Goal: Task Accomplishment & Management: Manage account settings

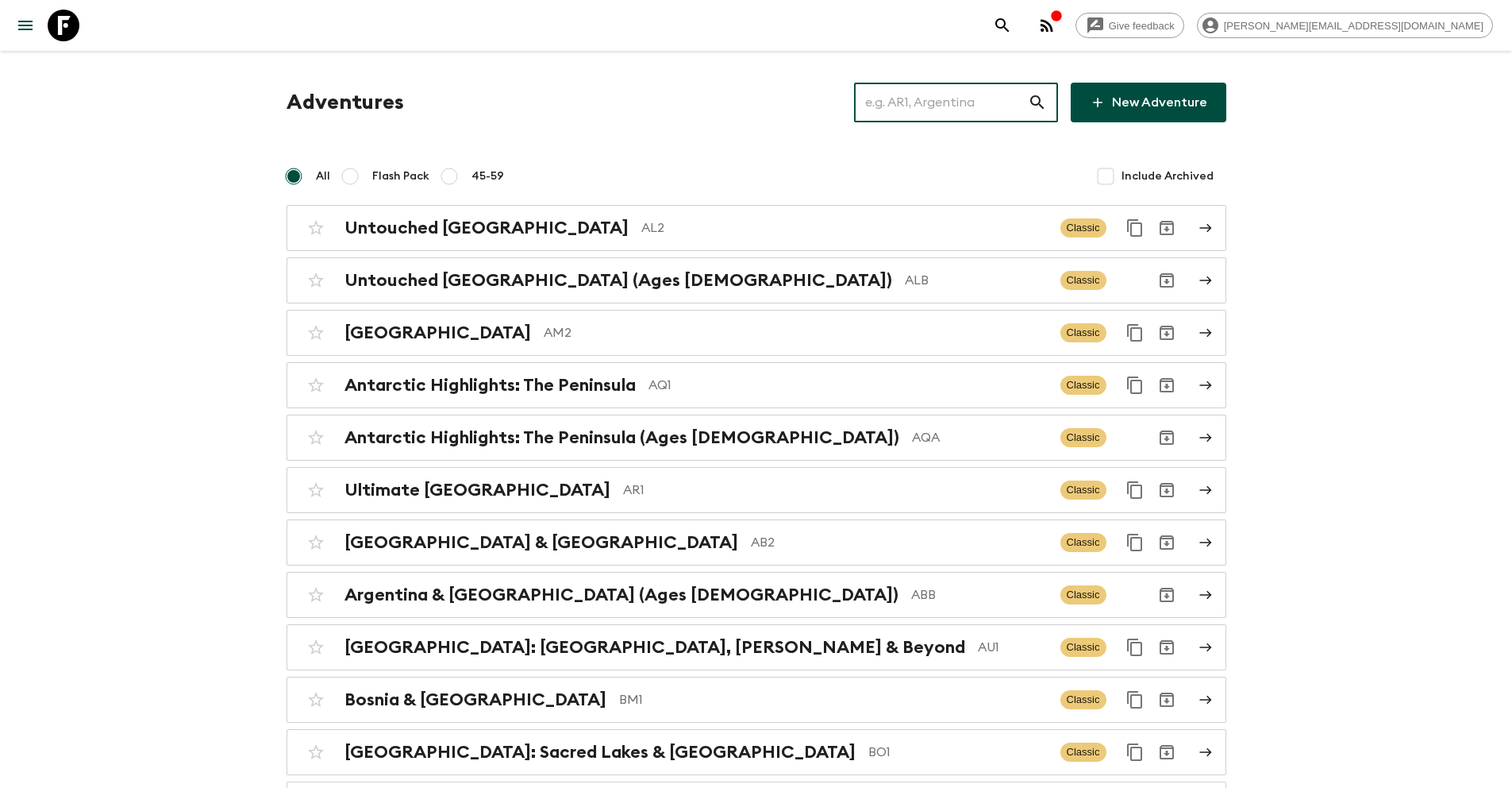
click at [953, 110] on input "text" at bounding box center [941, 103] width 174 height 45
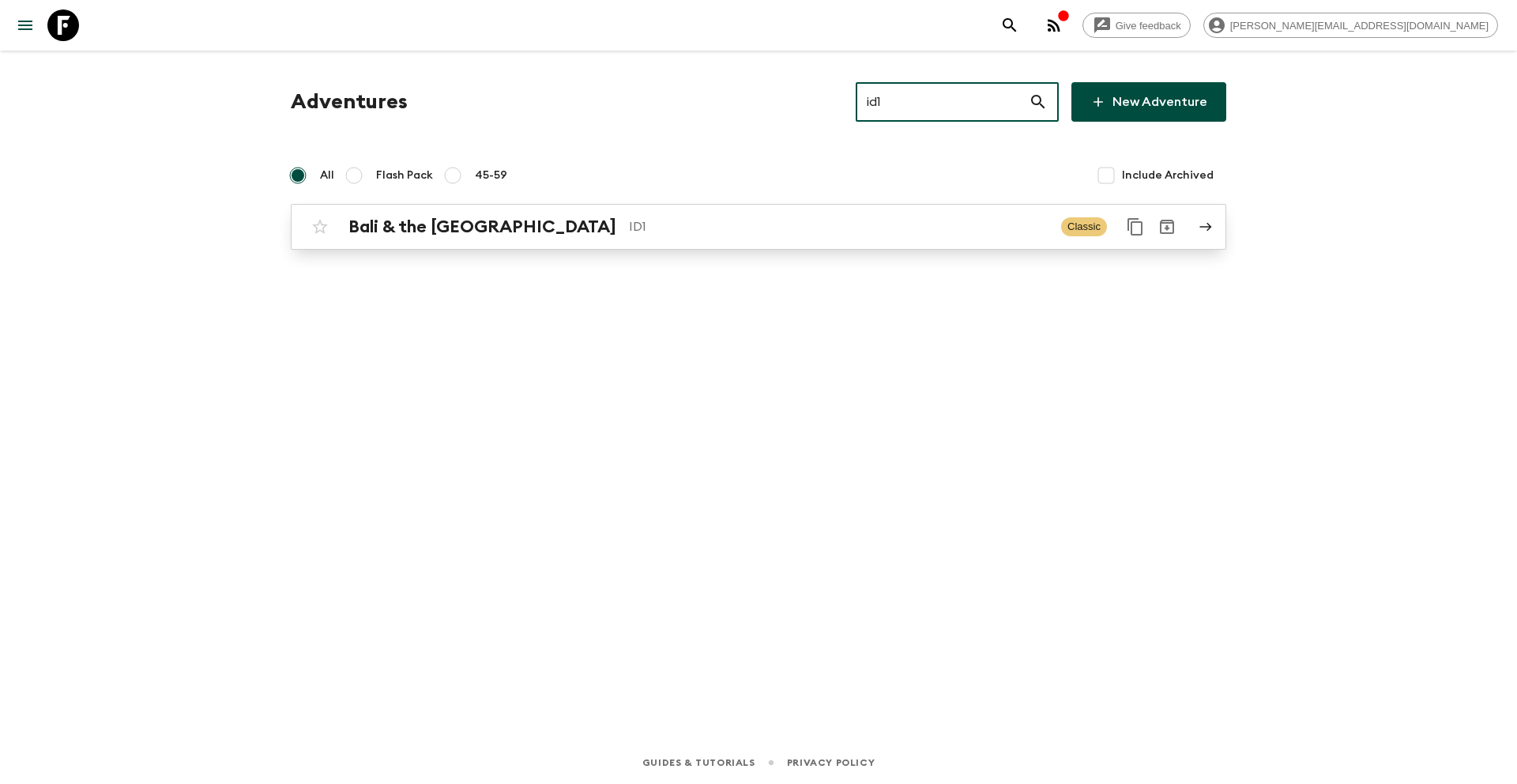
type input "id1"
click at [648, 227] on p "ID1" at bounding box center [839, 227] width 419 height 19
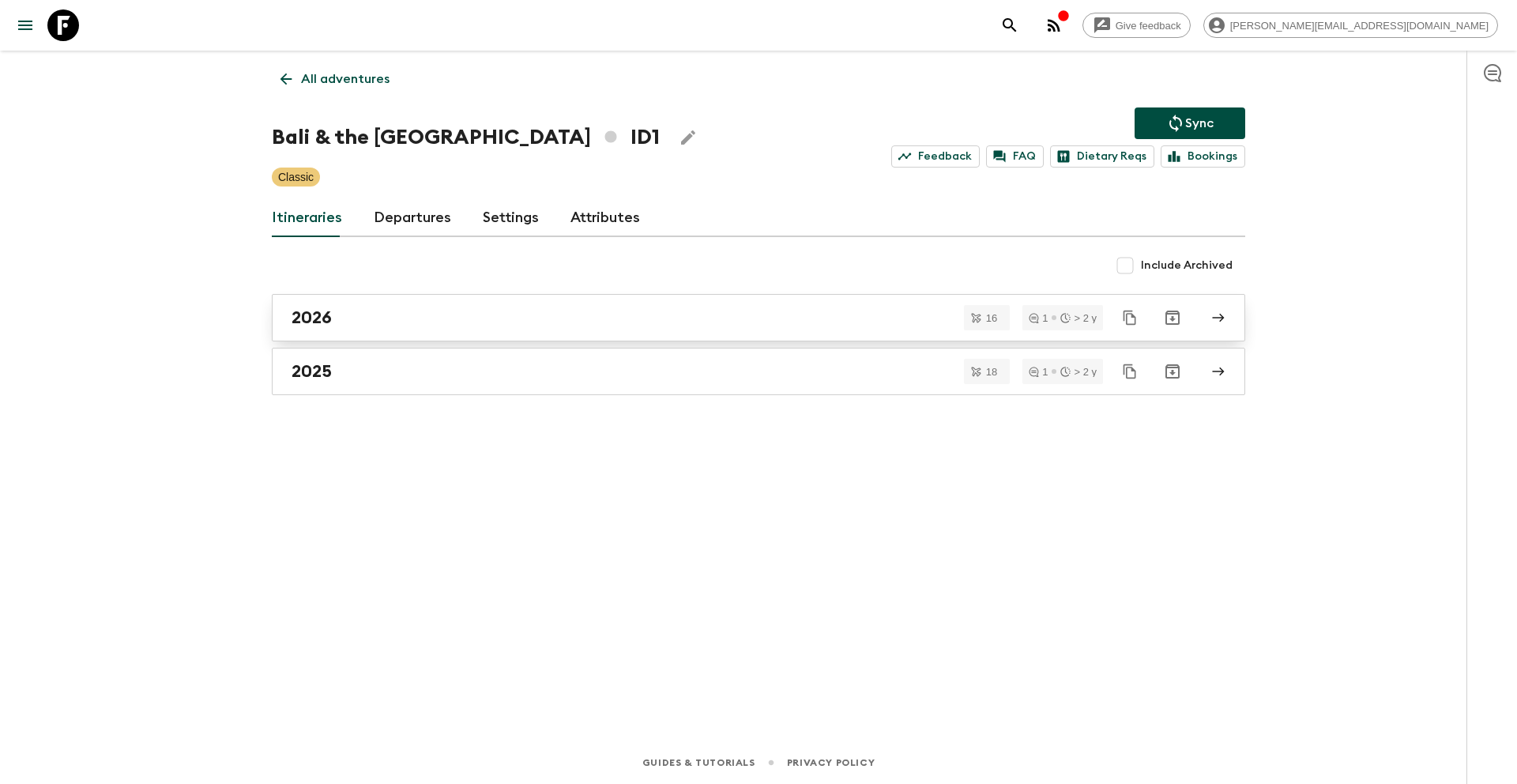
click at [392, 323] on div "2026" at bounding box center [744, 317] width 904 height 21
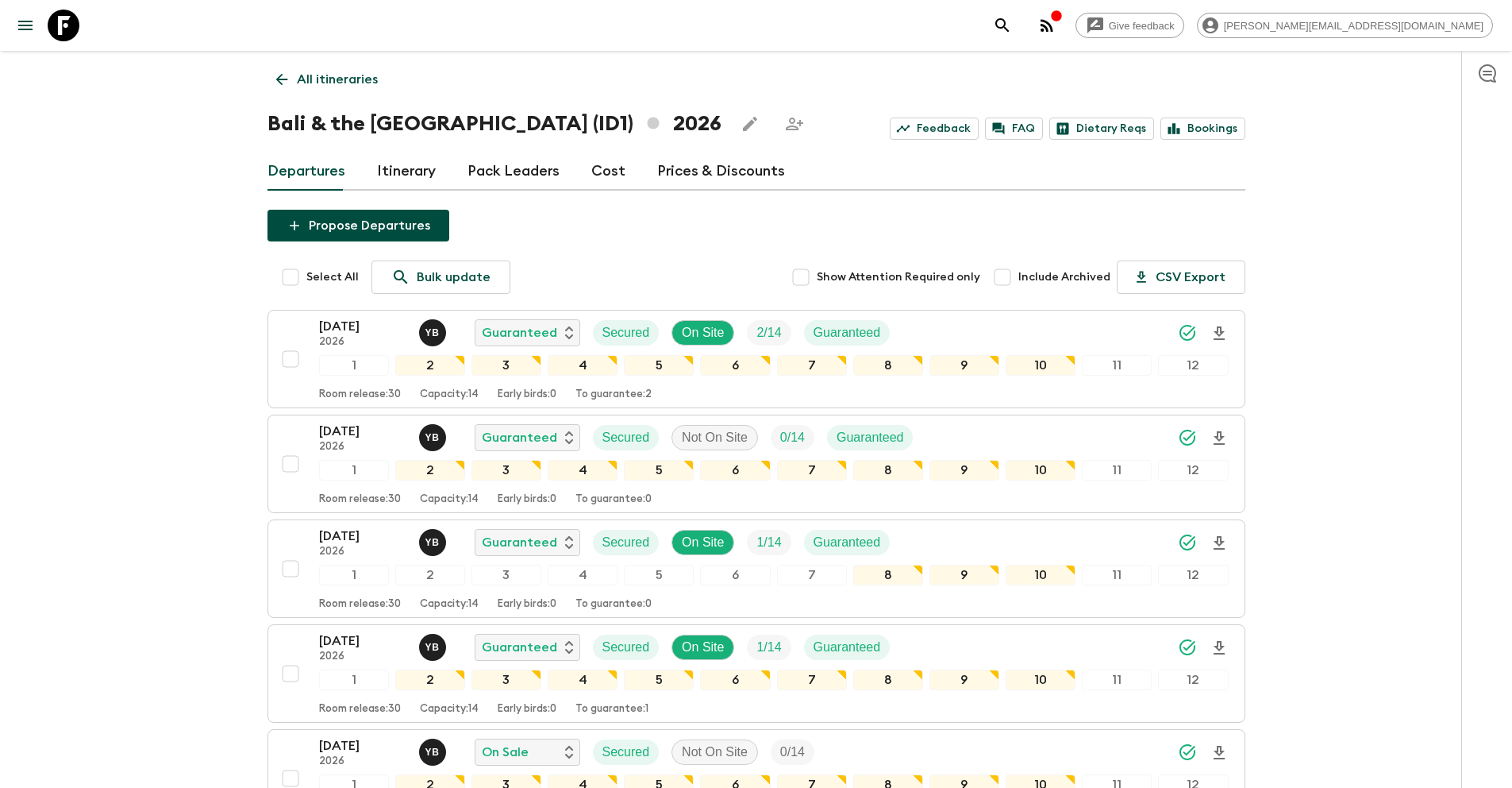
click at [363, 81] on p "All itineraries" at bounding box center [338, 80] width 81 height 19
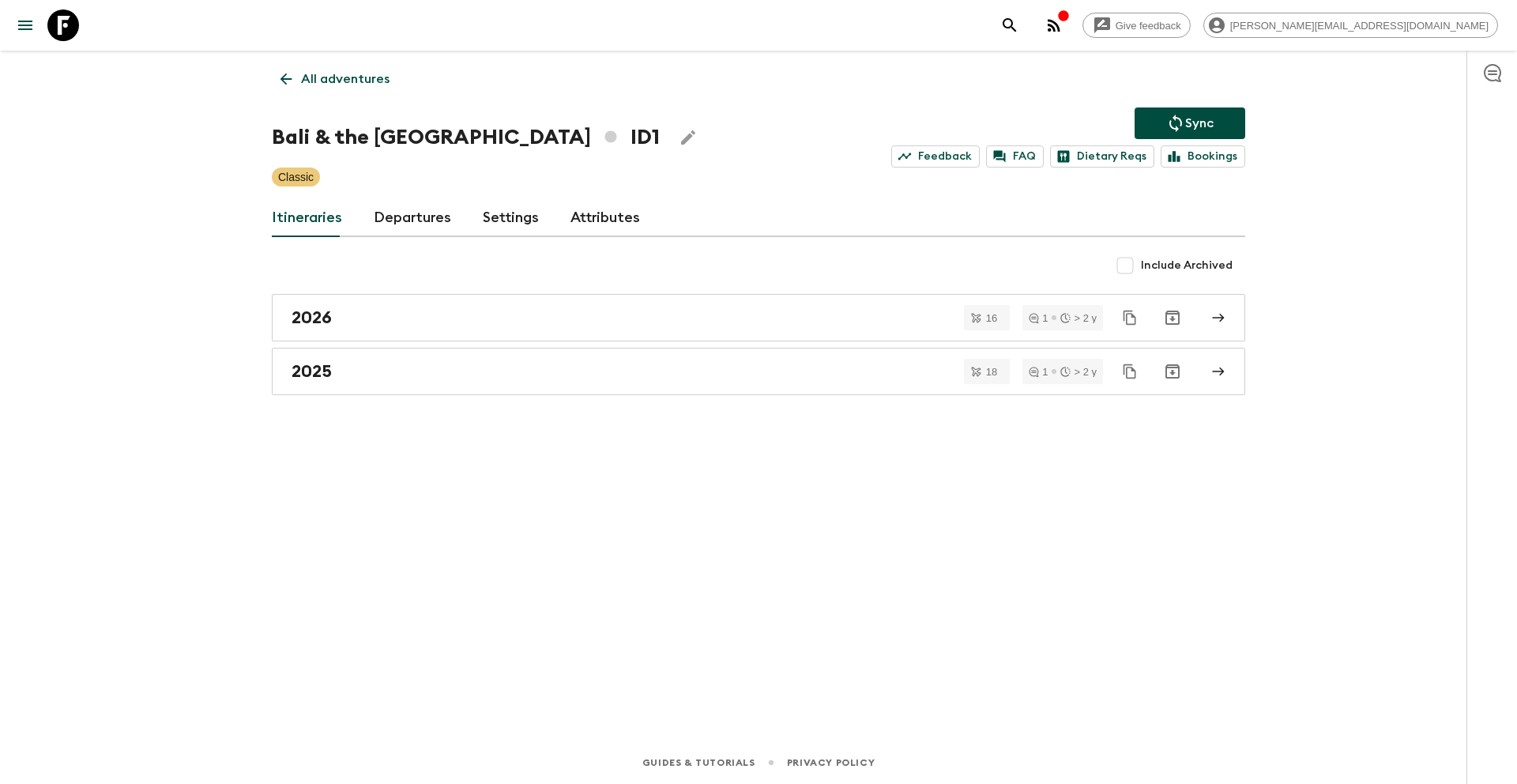
click at [341, 71] on p "All adventures" at bounding box center [345, 79] width 89 height 19
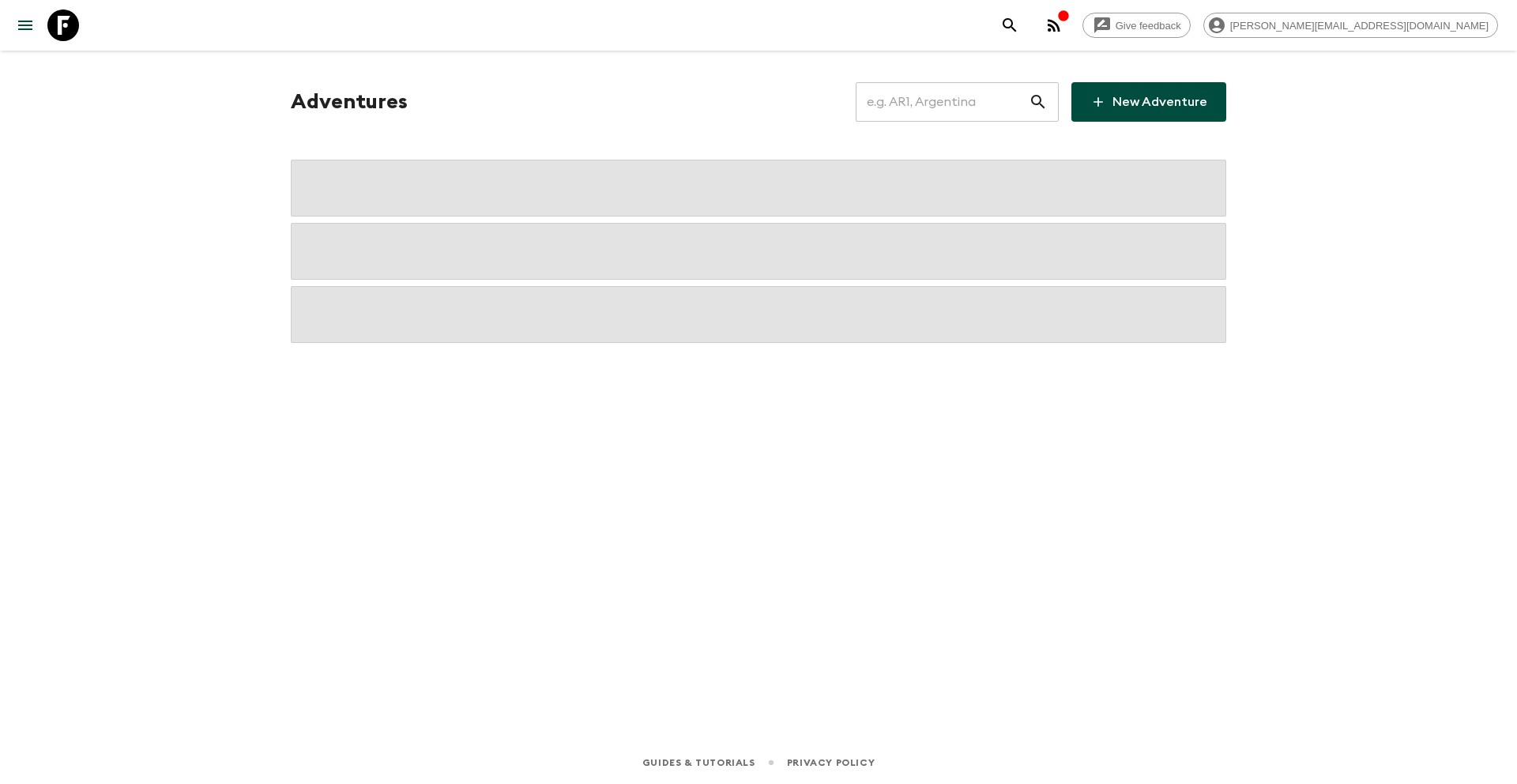
click at [977, 109] on input "text" at bounding box center [942, 102] width 173 height 44
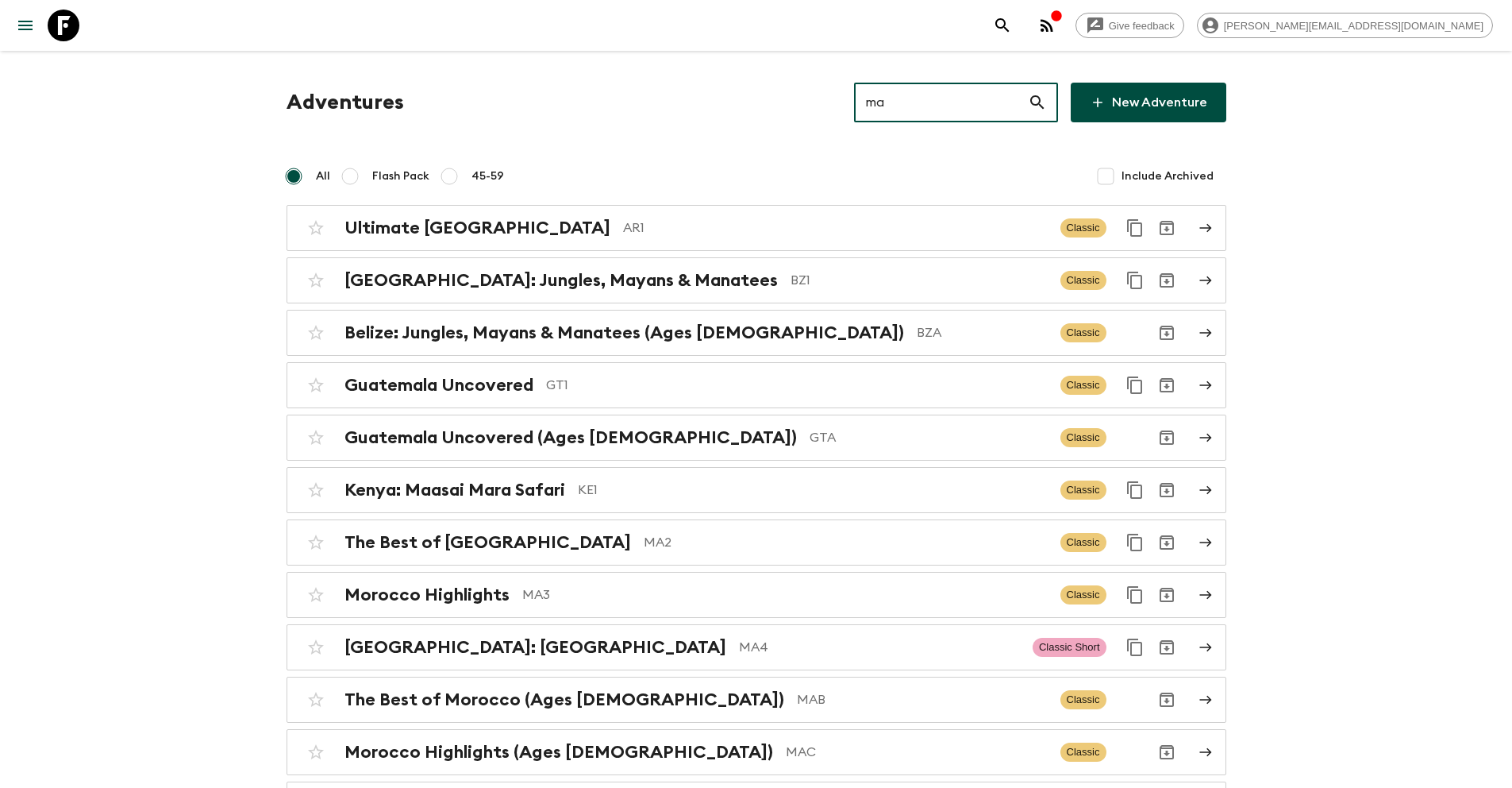
type input "ma4"
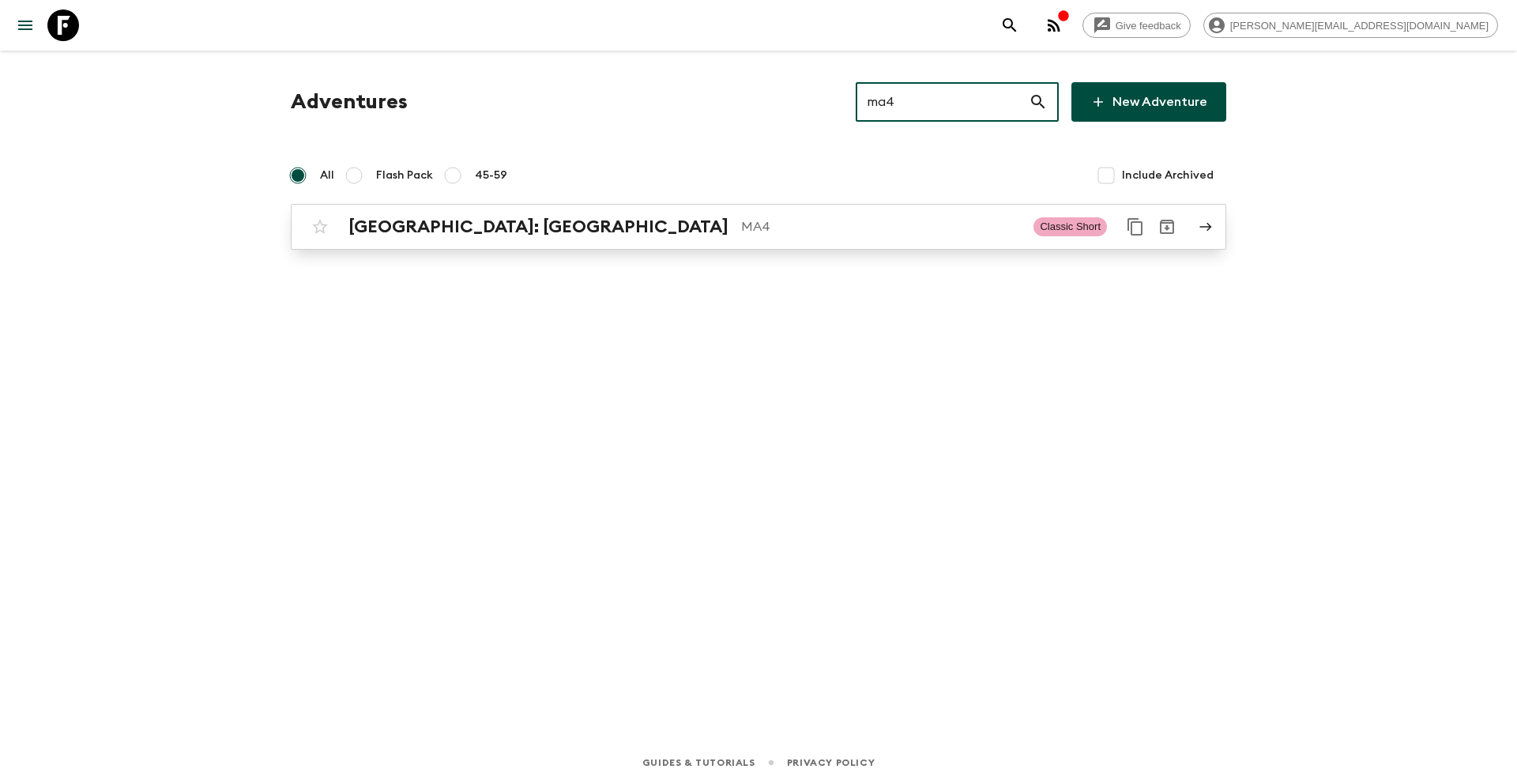
click at [741, 222] on p "MA4" at bounding box center [882, 227] width 280 height 19
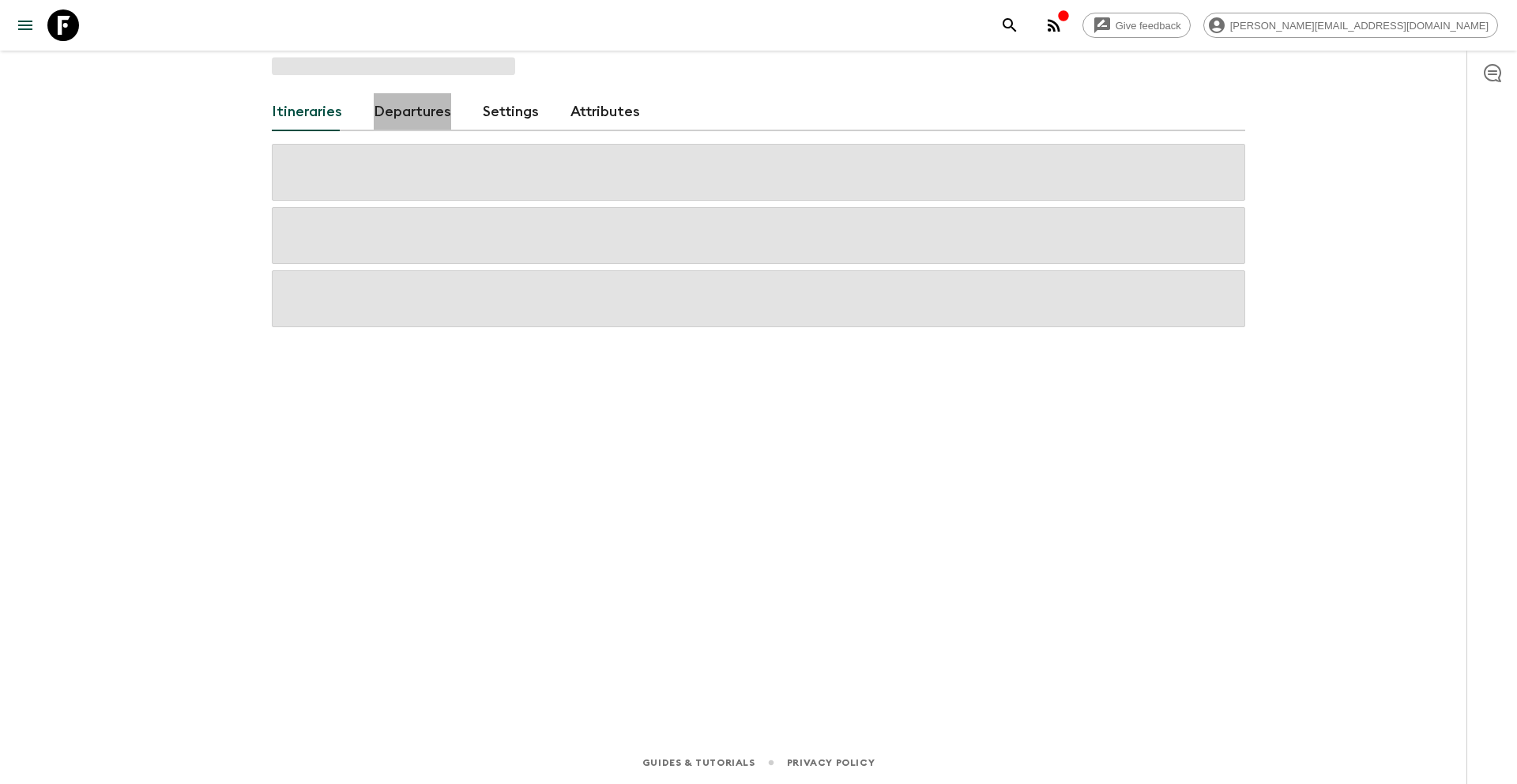
click at [411, 125] on link "Departures" at bounding box center [412, 112] width 78 height 38
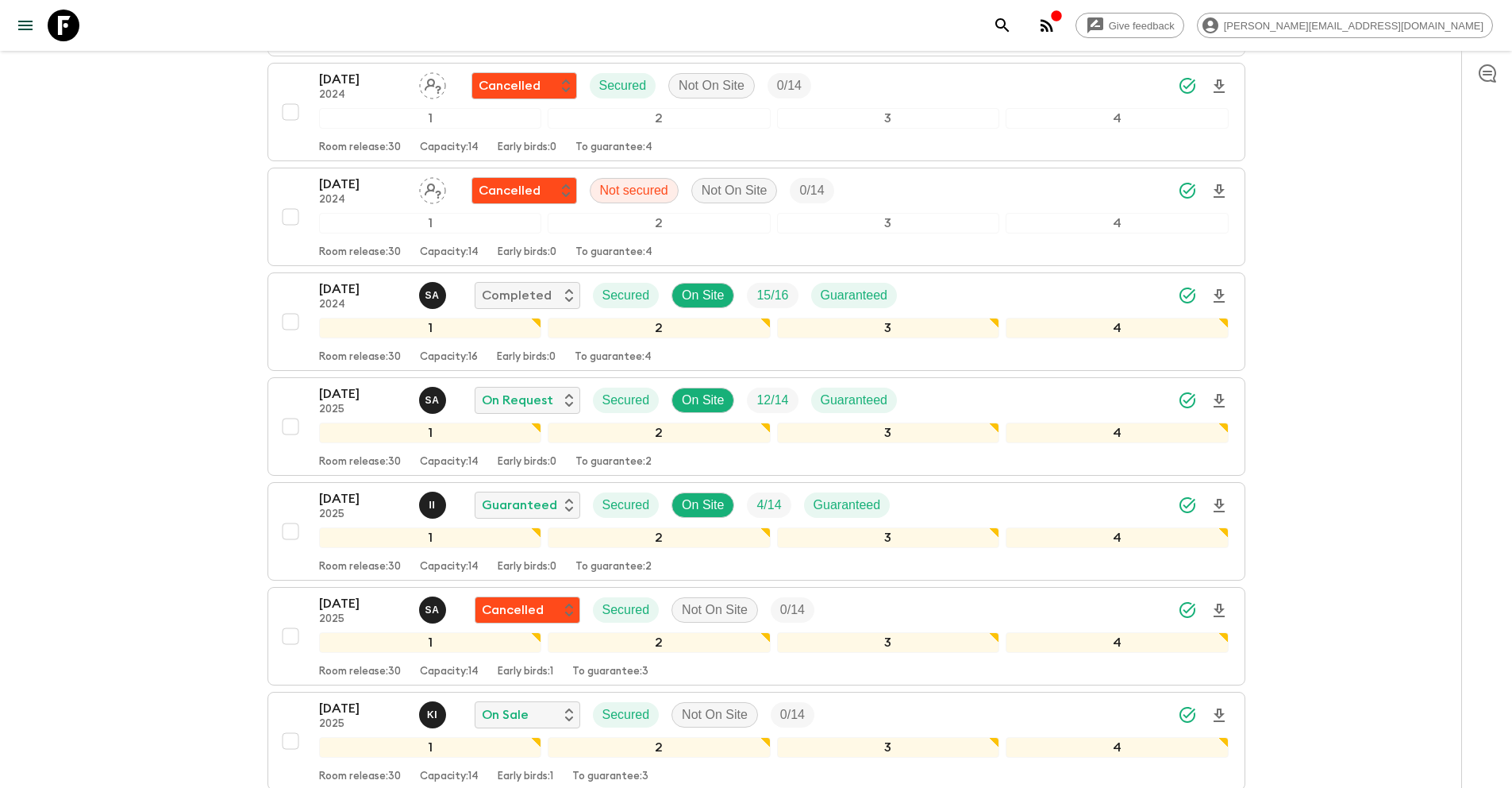
scroll to position [1133, 0]
drag, startPoint x: 297, startPoint y: 421, endPoint x: 529, endPoint y: 482, distance: 239.9
click at [297, 421] on input "checkbox" at bounding box center [291, 426] width 32 height 32
checkbox input "true"
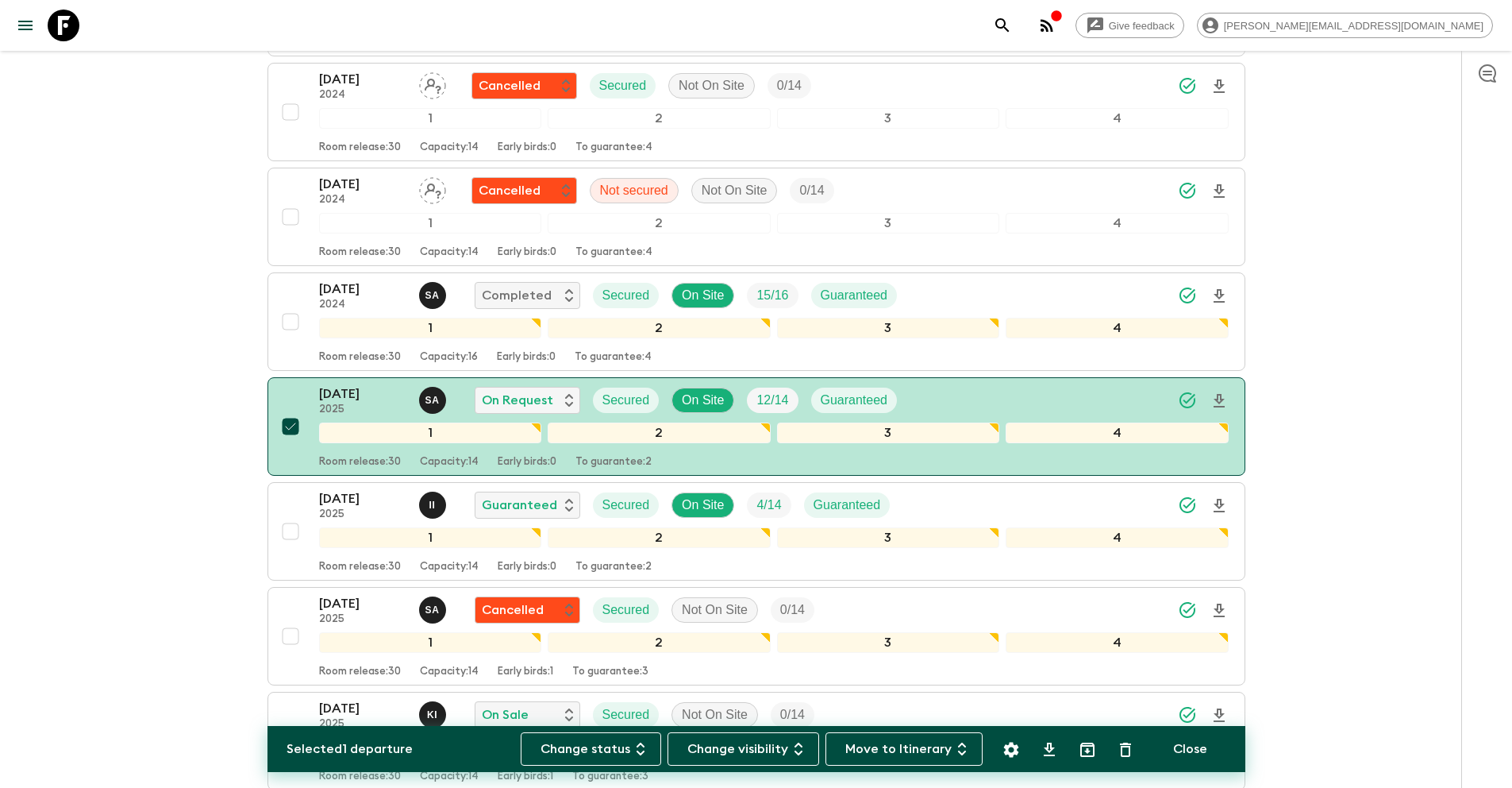
click at [1011, 753] on icon "Settings" at bounding box center [1010, 749] width 15 height 15
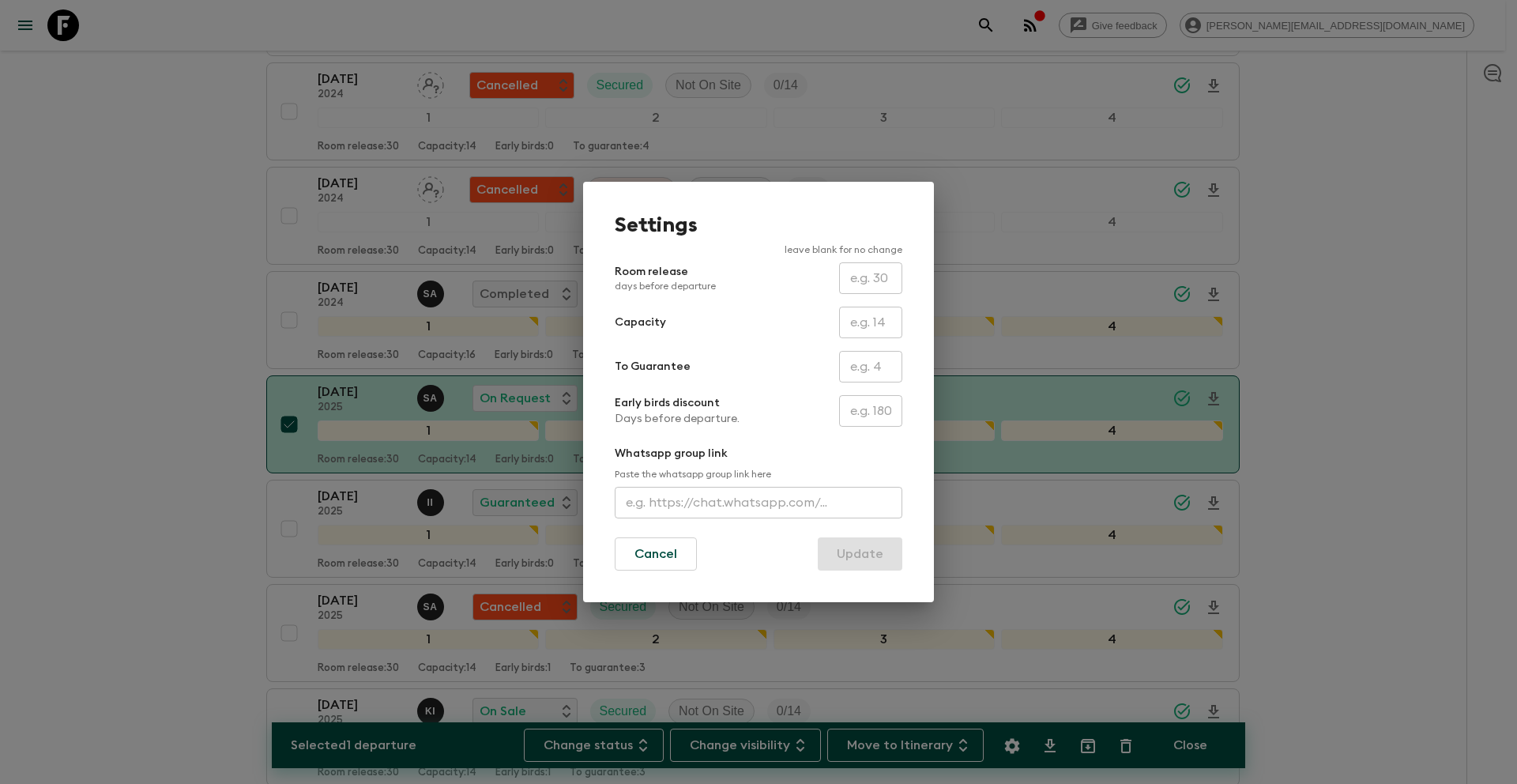
click at [874, 324] on input "text" at bounding box center [871, 322] width 63 height 32
type input "13"
click at [793, 328] on div "Capacity 13 ​" at bounding box center [759, 322] width 288 height 32
click at [861, 556] on button "Update" at bounding box center [860, 554] width 85 height 33
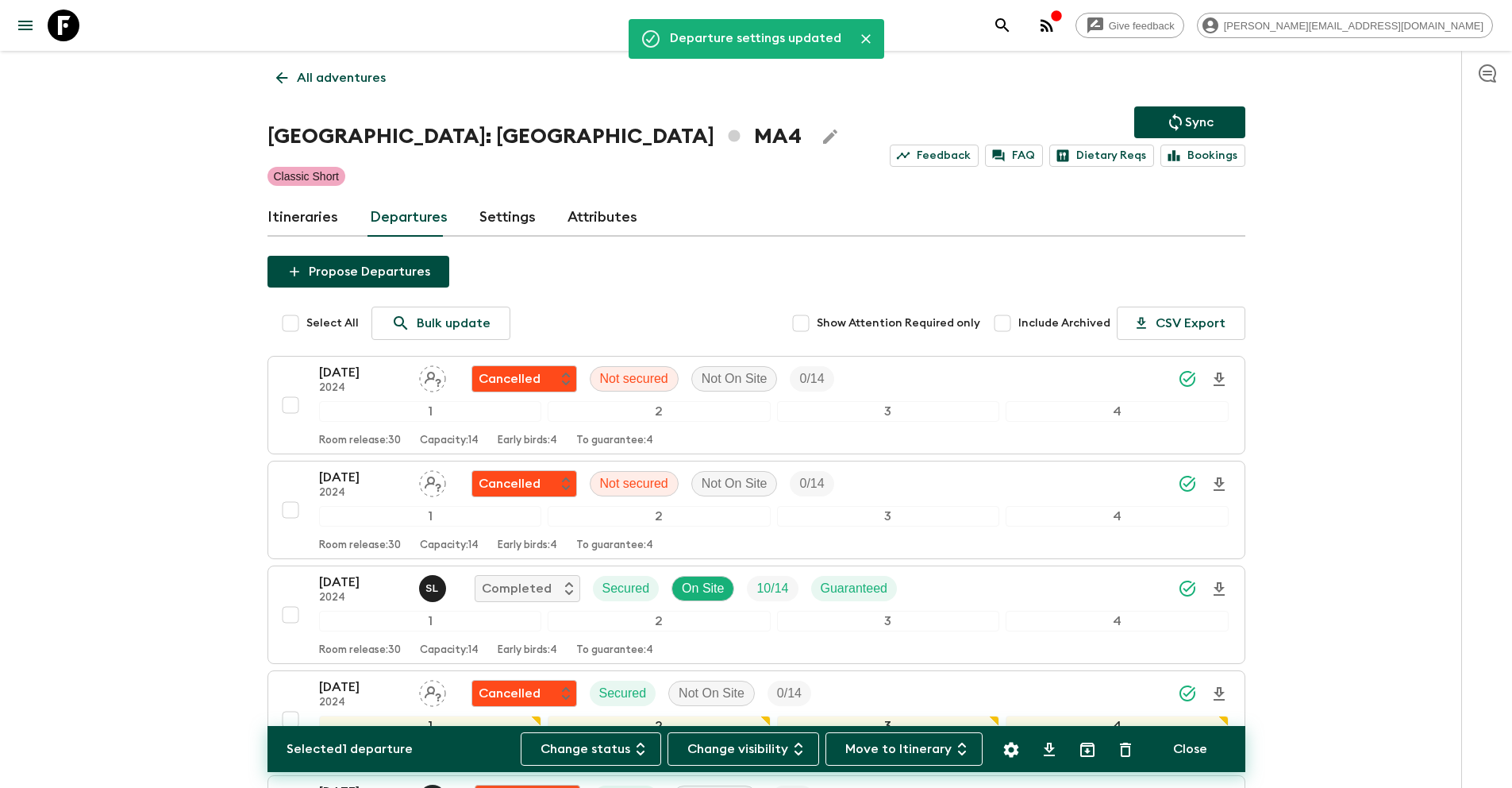
scroll to position [0, 0]
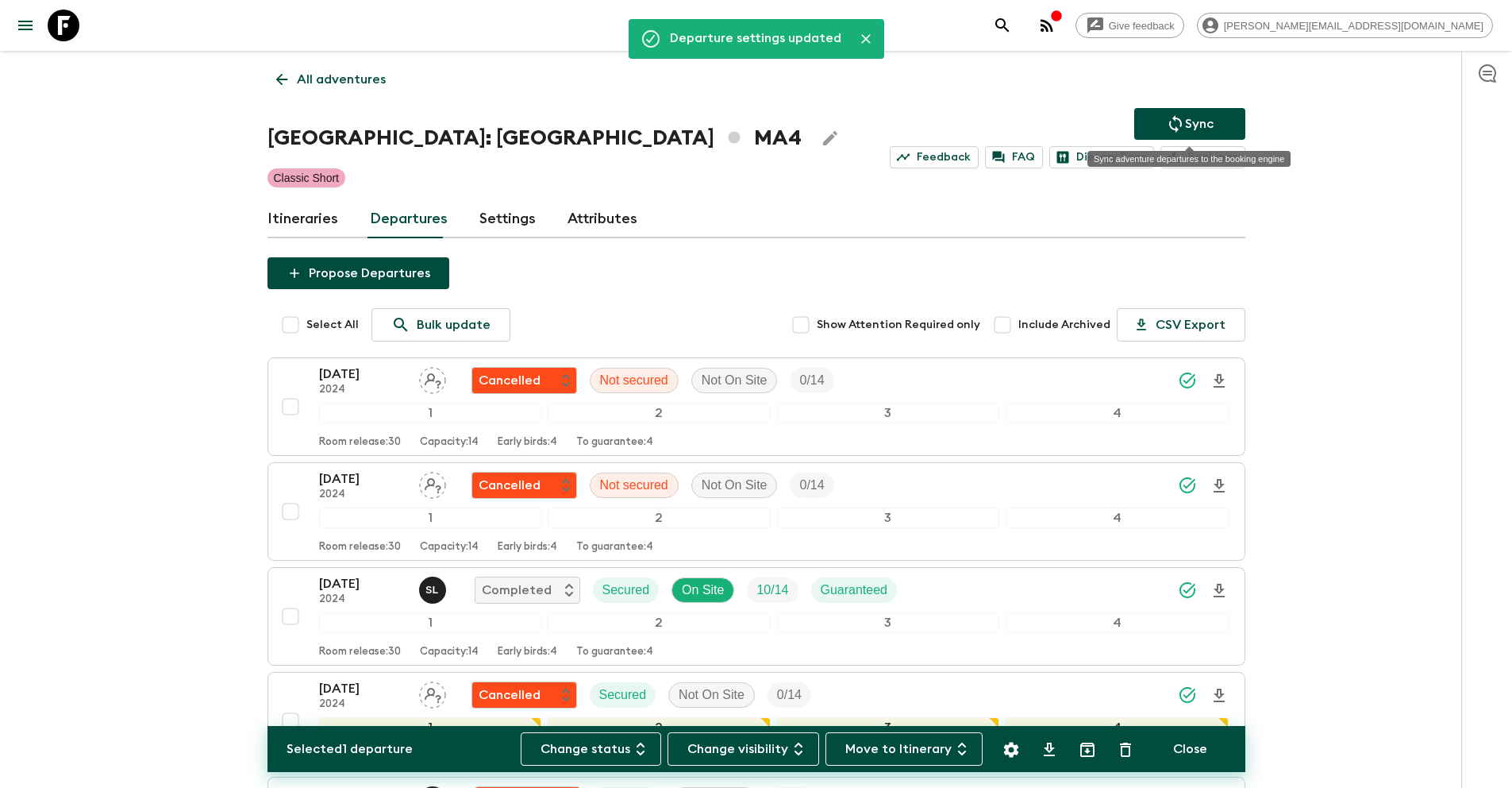
click at [1197, 129] on p "Sync" at bounding box center [1200, 124] width 29 height 19
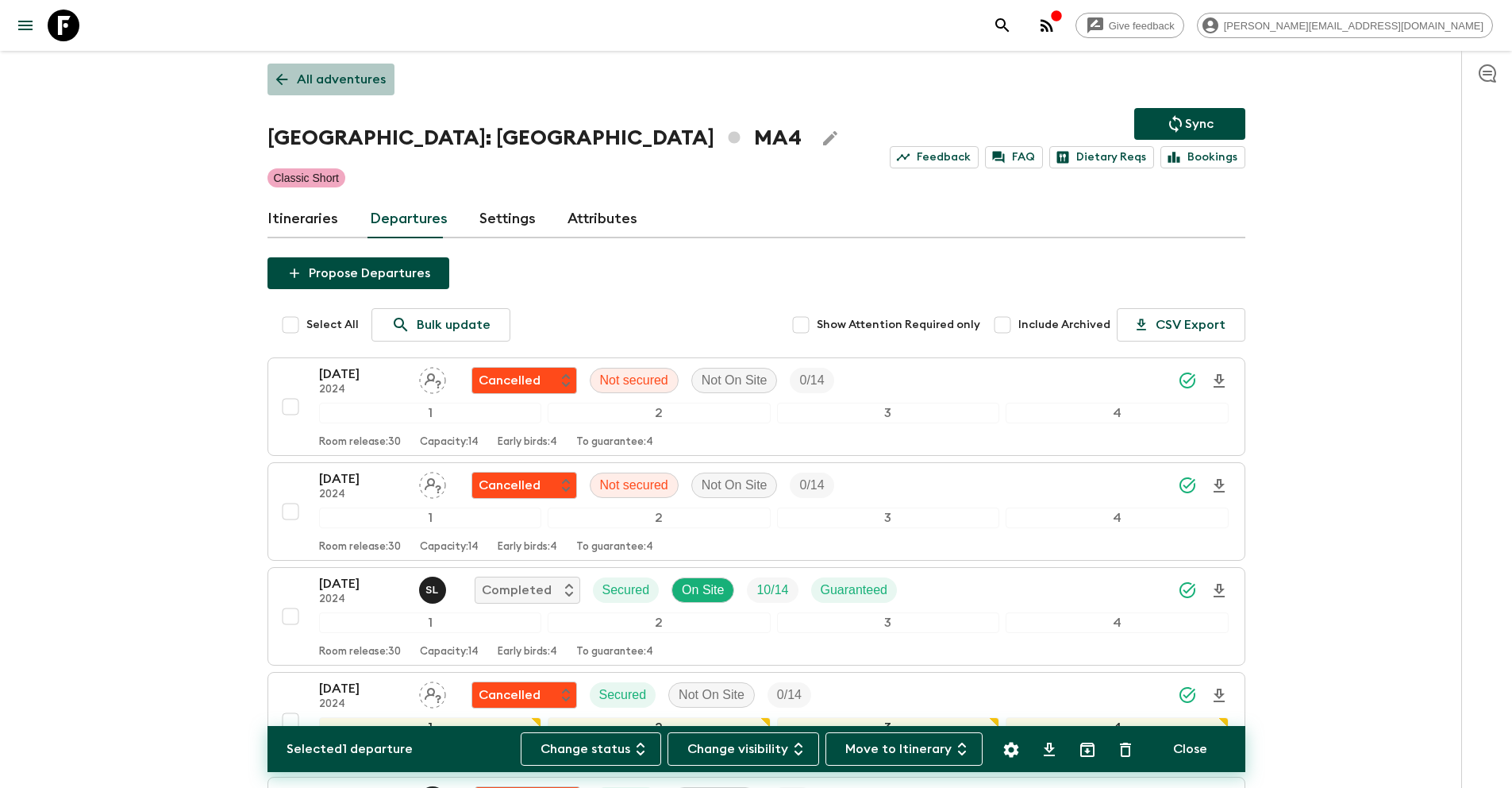
click at [373, 81] on p "All adventures" at bounding box center [342, 80] width 89 height 19
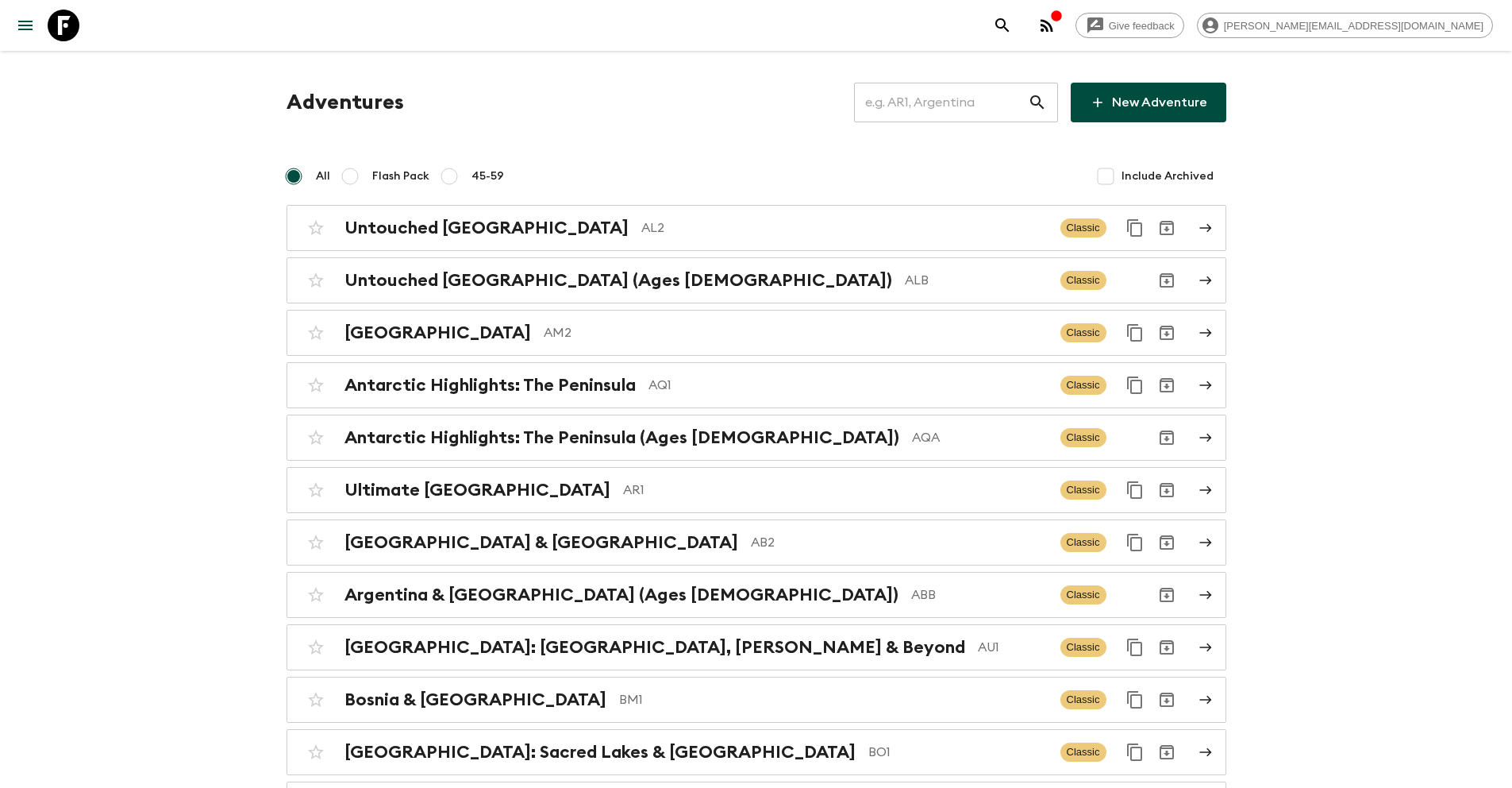
click at [933, 104] on input "text" at bounding box center [941, 103] width 174 height 45
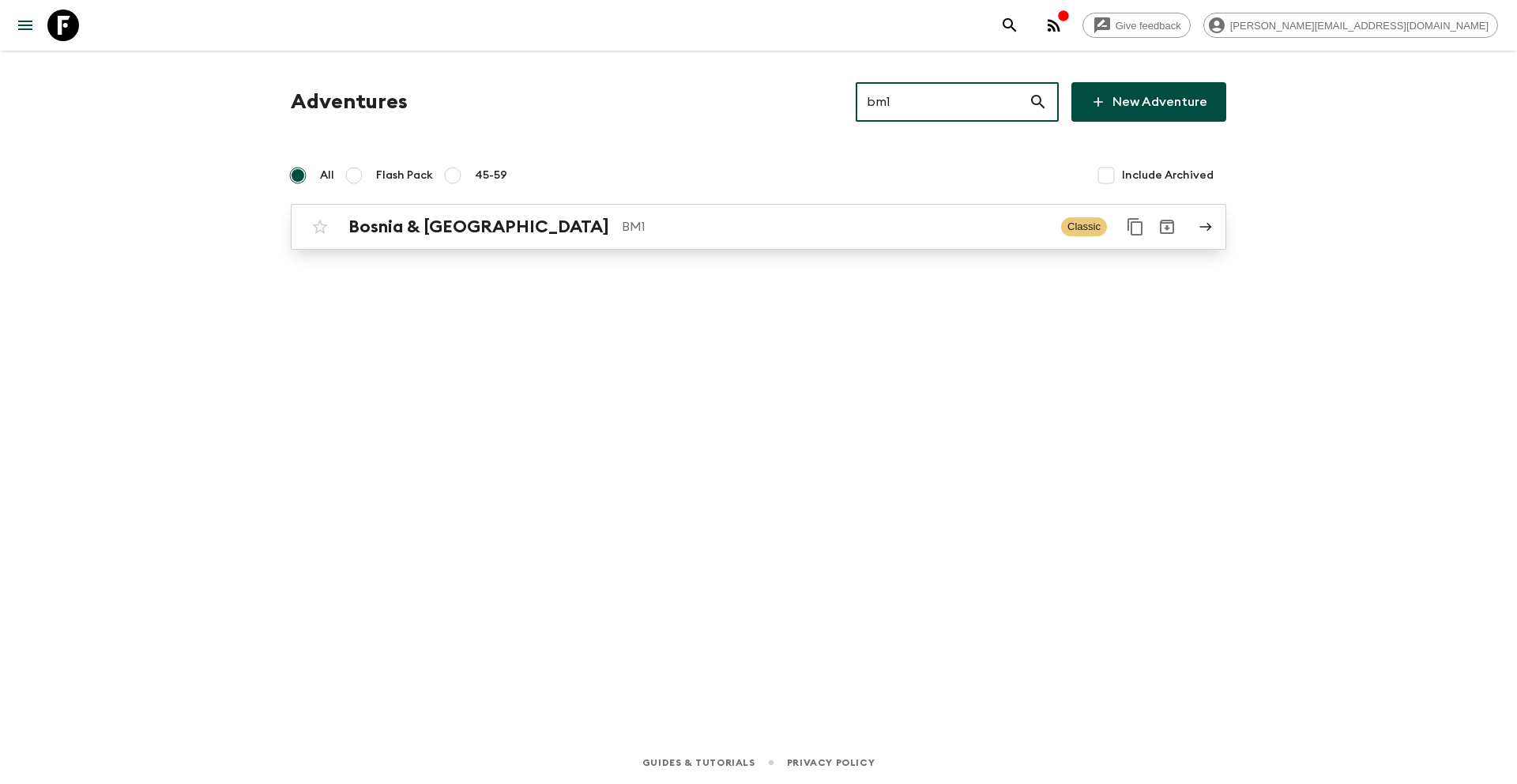
type input "bm1"
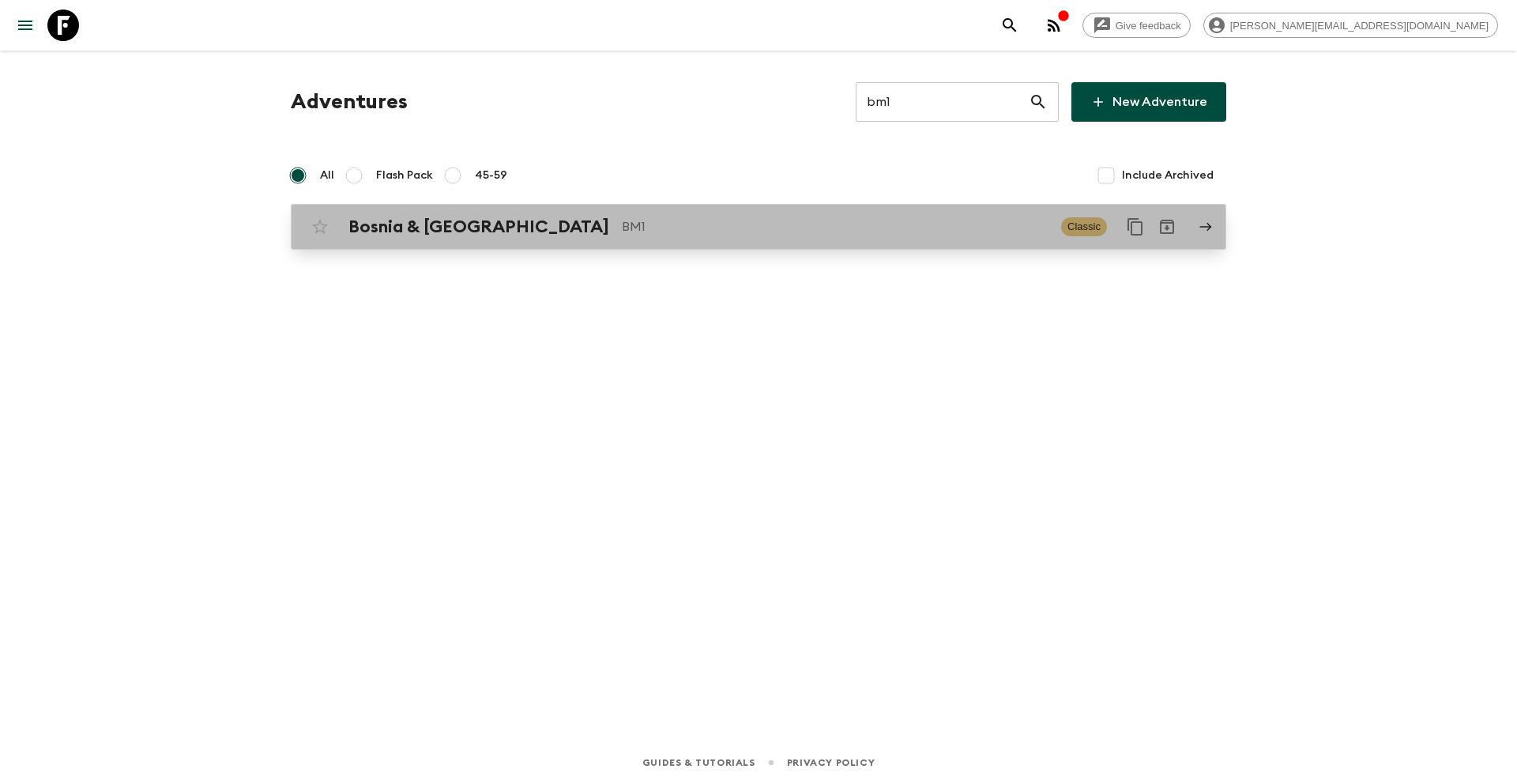
click at [693, 226] on p "BM1" at bounding box center [835, 227] width 427 height 19
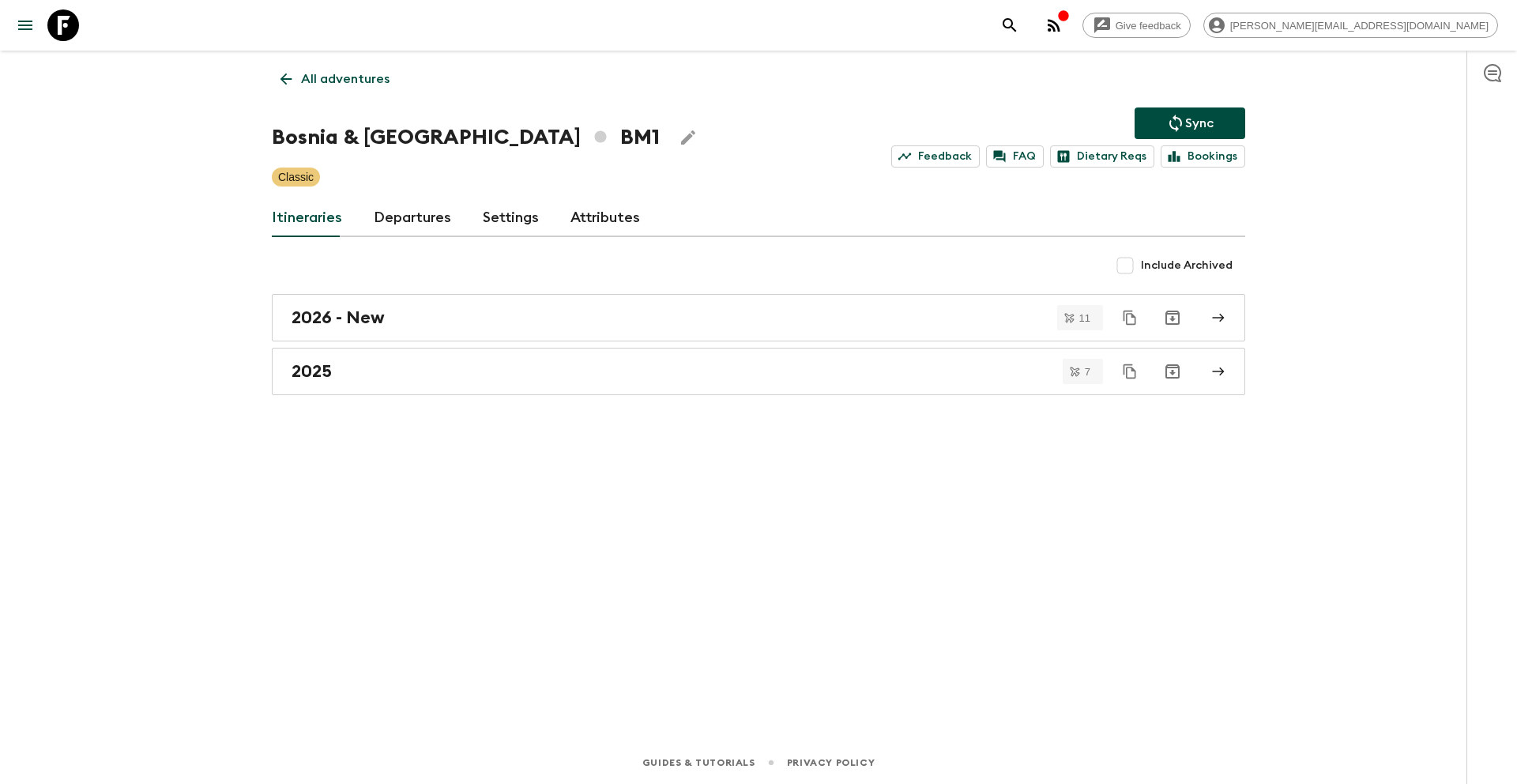
click at [413, 222] on link "Departures" at bounding box center [412, 218] width 78 height 38
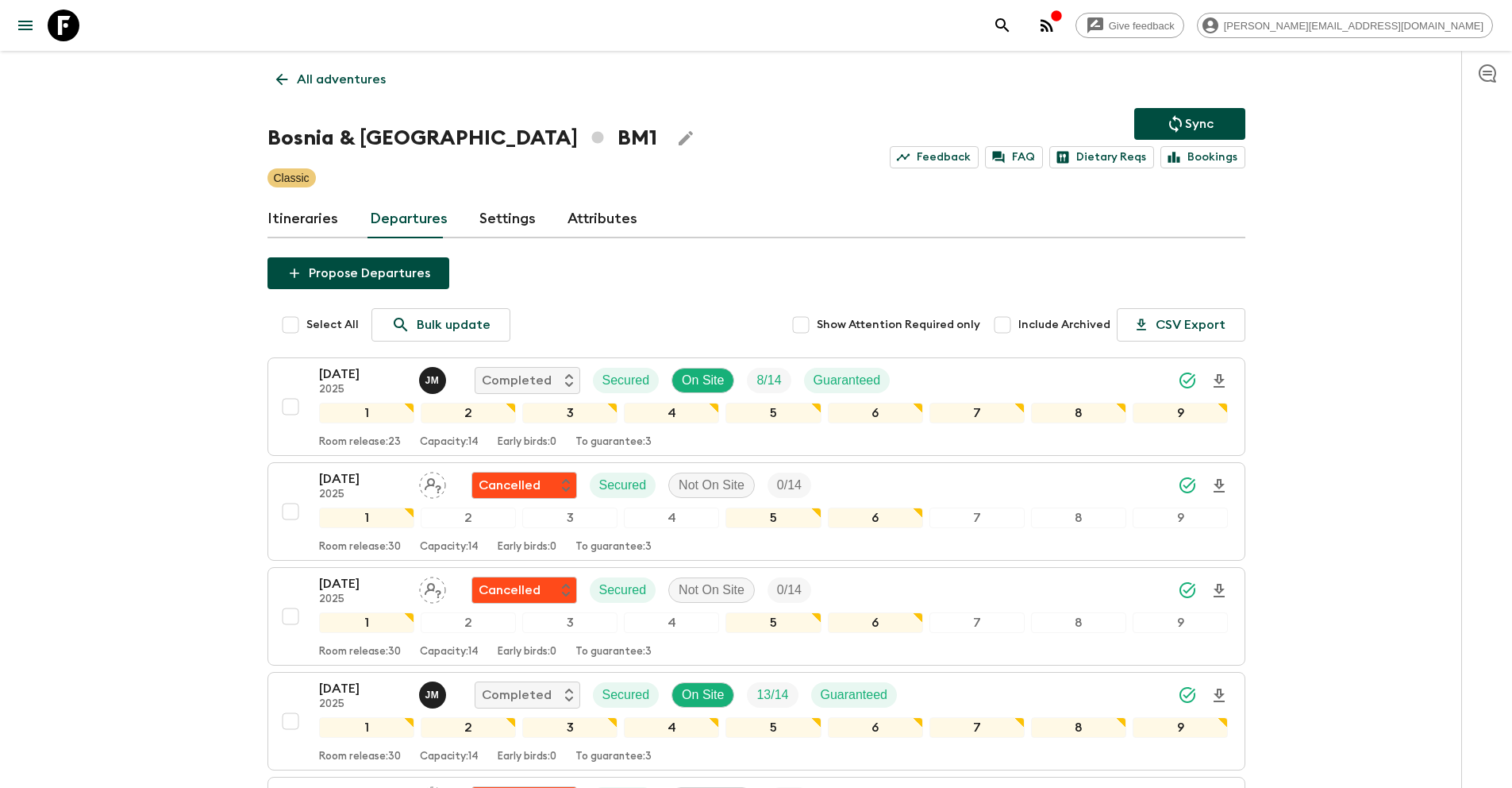
scroll to position [504, 0]
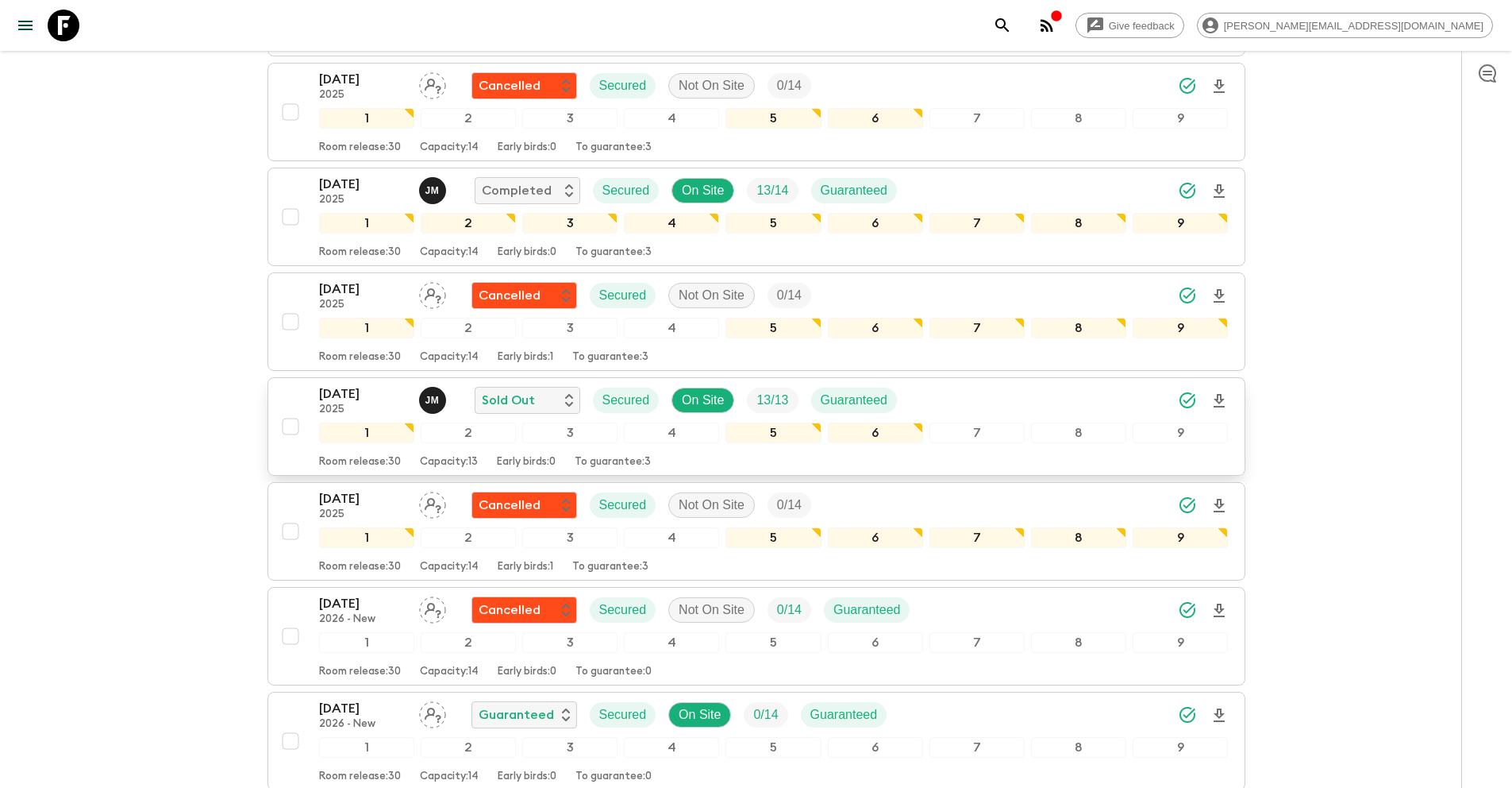
click at [297, 429] on input "checkbox" at bounding box center [291, 426] width 32 height 32
checkbox input "true"
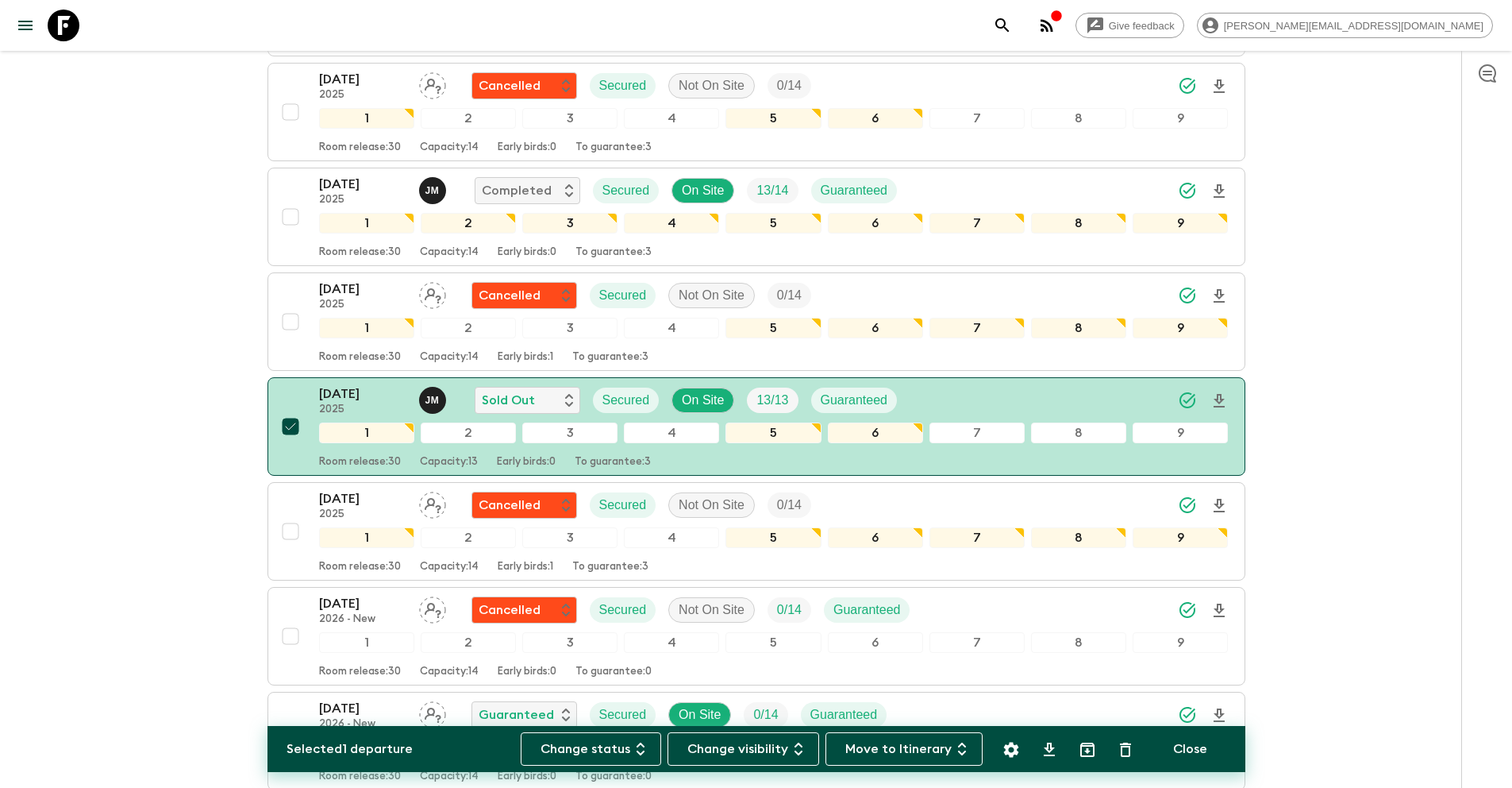
click at [1006, 750] on icon "Settings" at bounding box center [1010, 749] width 15 height 15
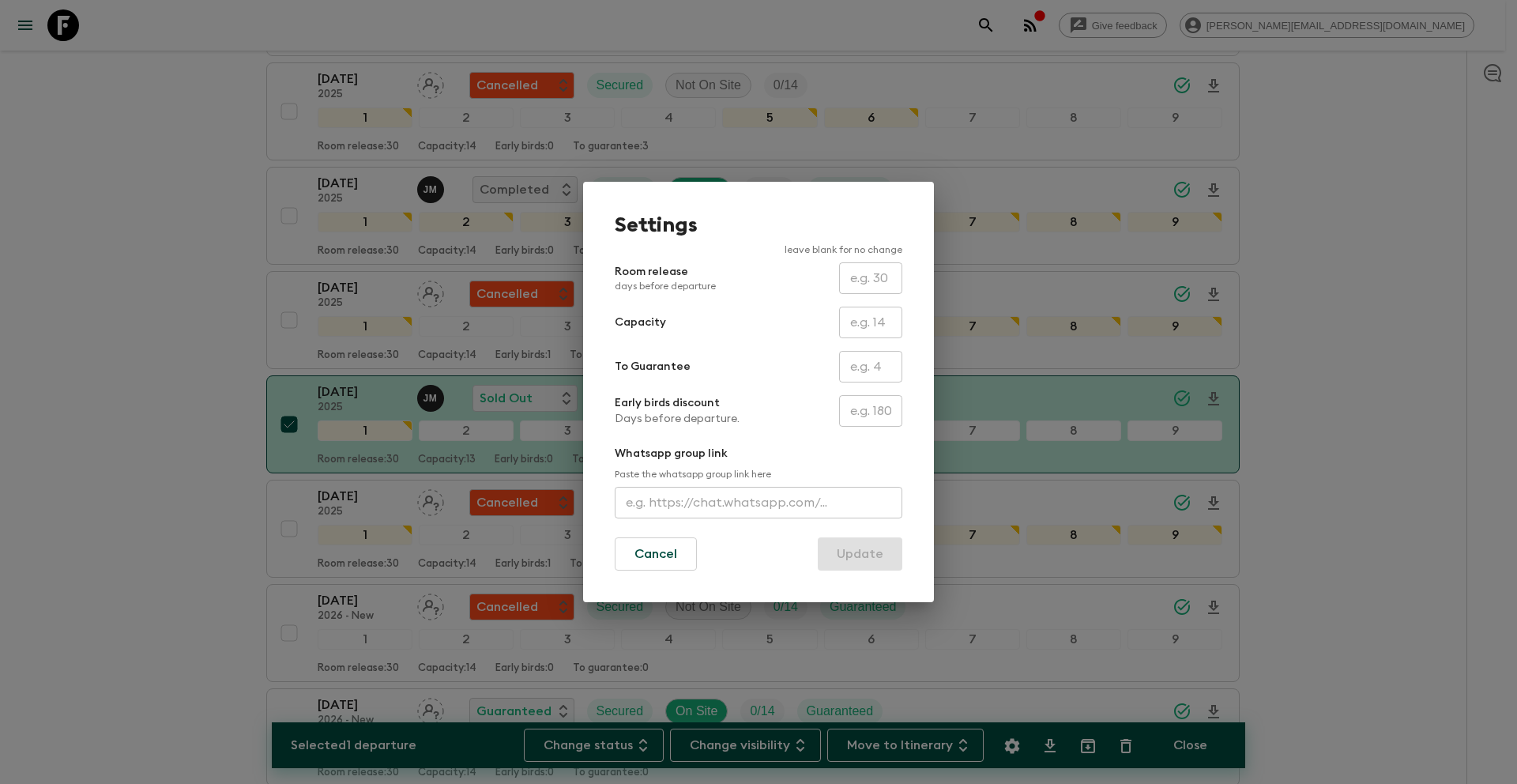
click at [886, 332] on input "text" at bounding box center [871, 322] width 63 height 32
type input "14"
click at [846, 544] on button "Update" at bounding box center [860, 554] width 85 height 33
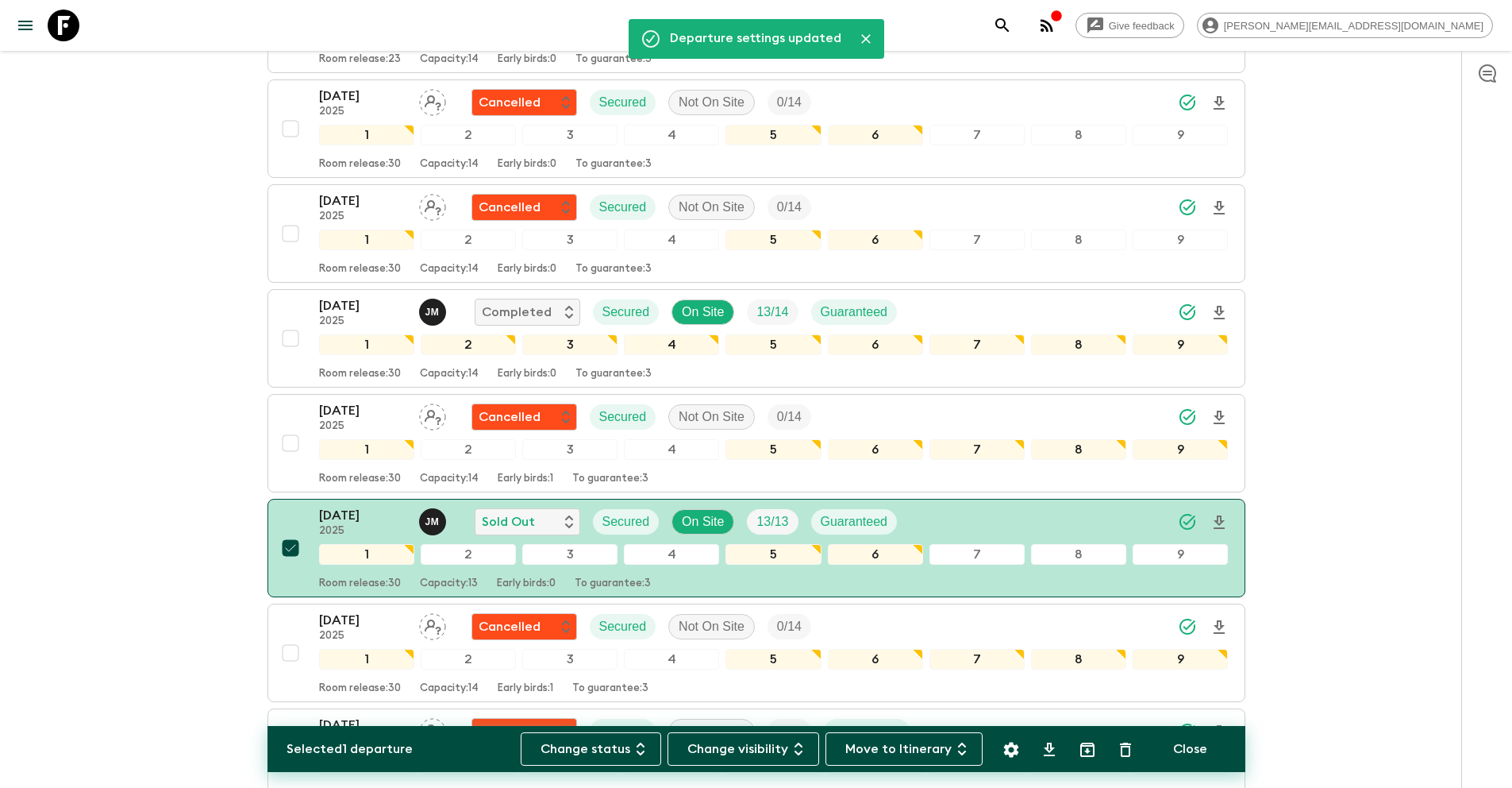
scroll to position [0, 0]
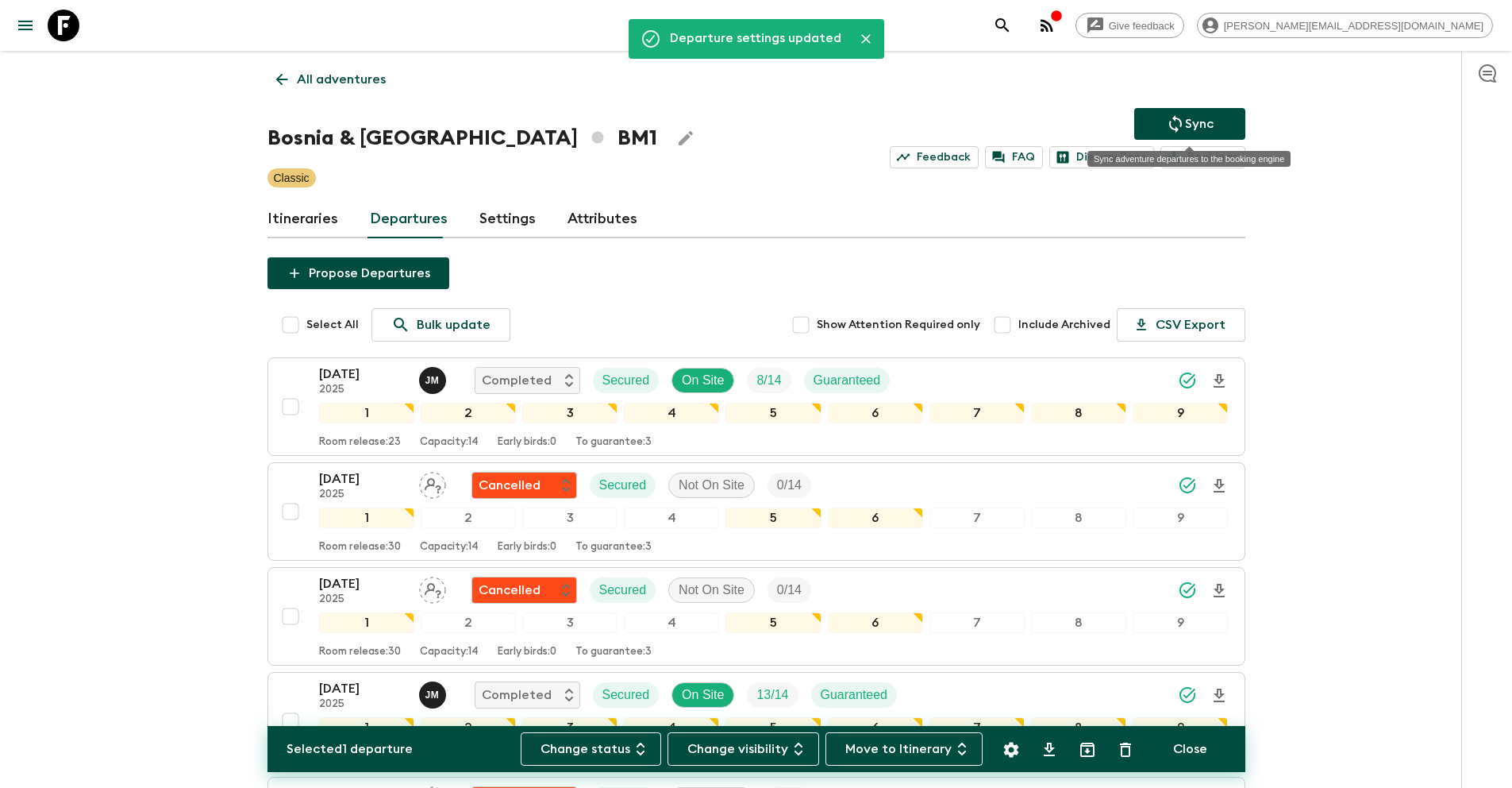
click at [1209, 122] on p "Sync" at bounding box center [1200, 124] width 29 height 19
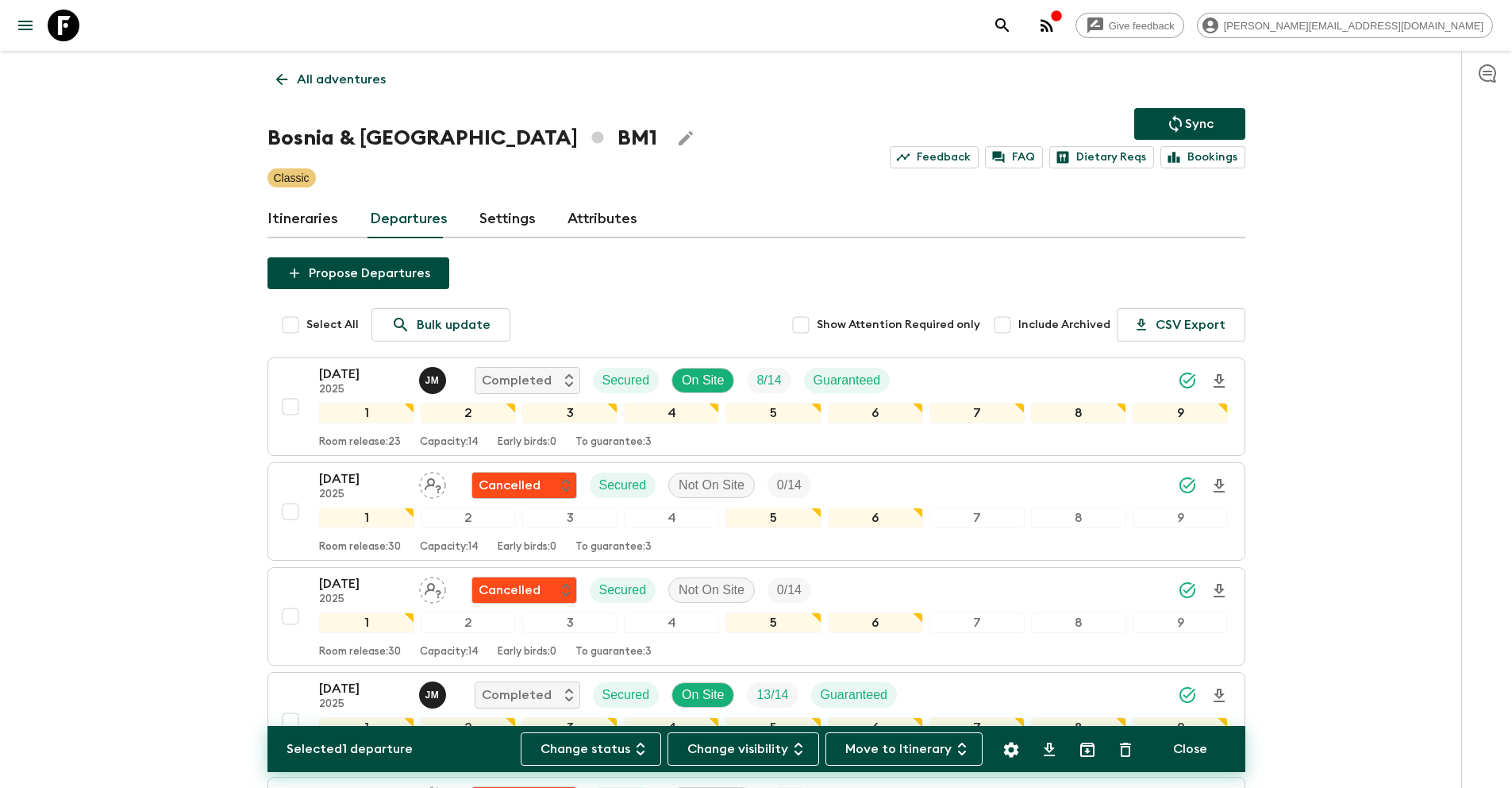
click at [341, 80] on p "All adventures" at bounding box center [342, 80] width 89 height 19
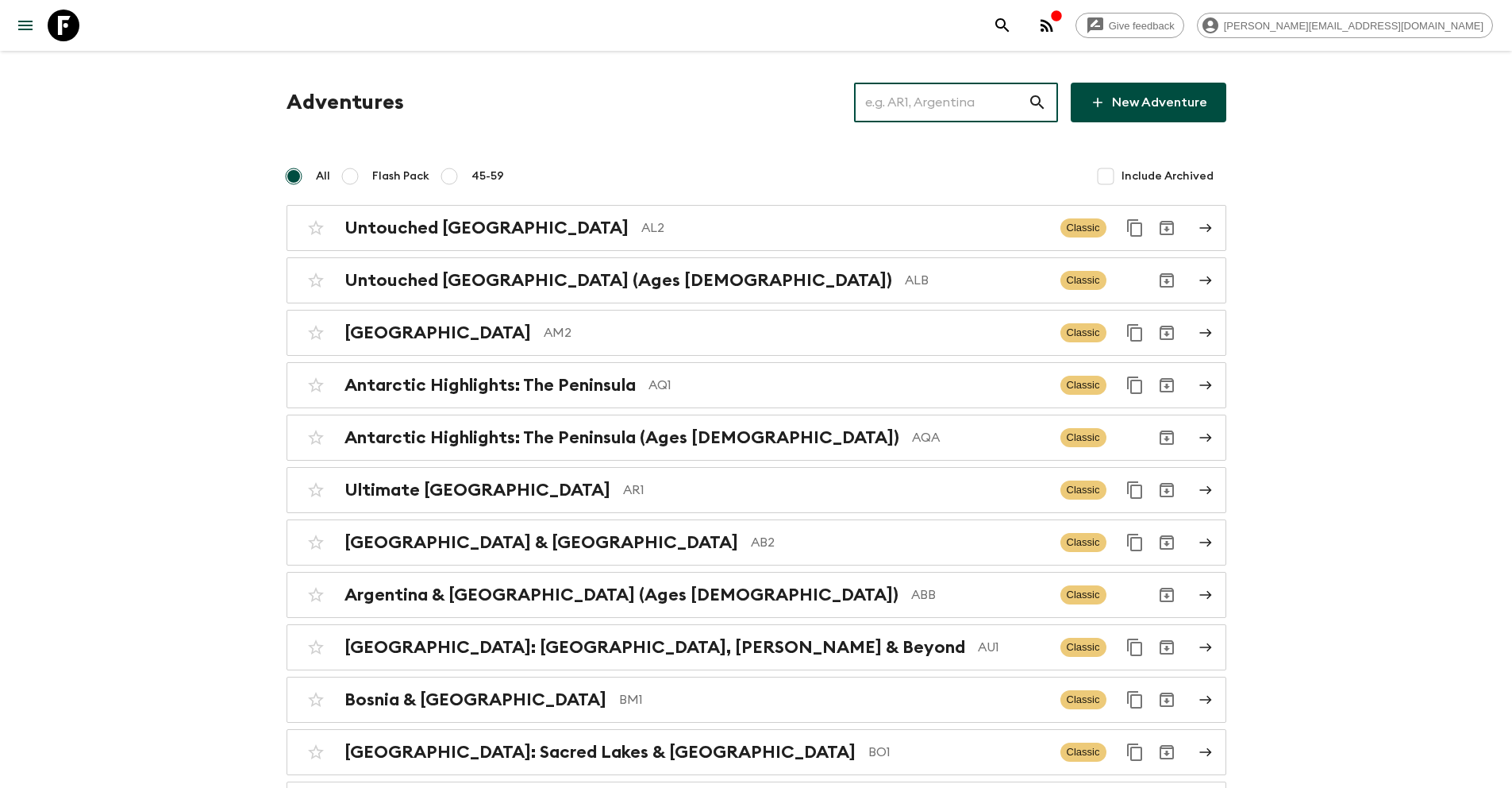
click at [972, 114] on input "text" at bounding box center [941, 103] width 174 height 45
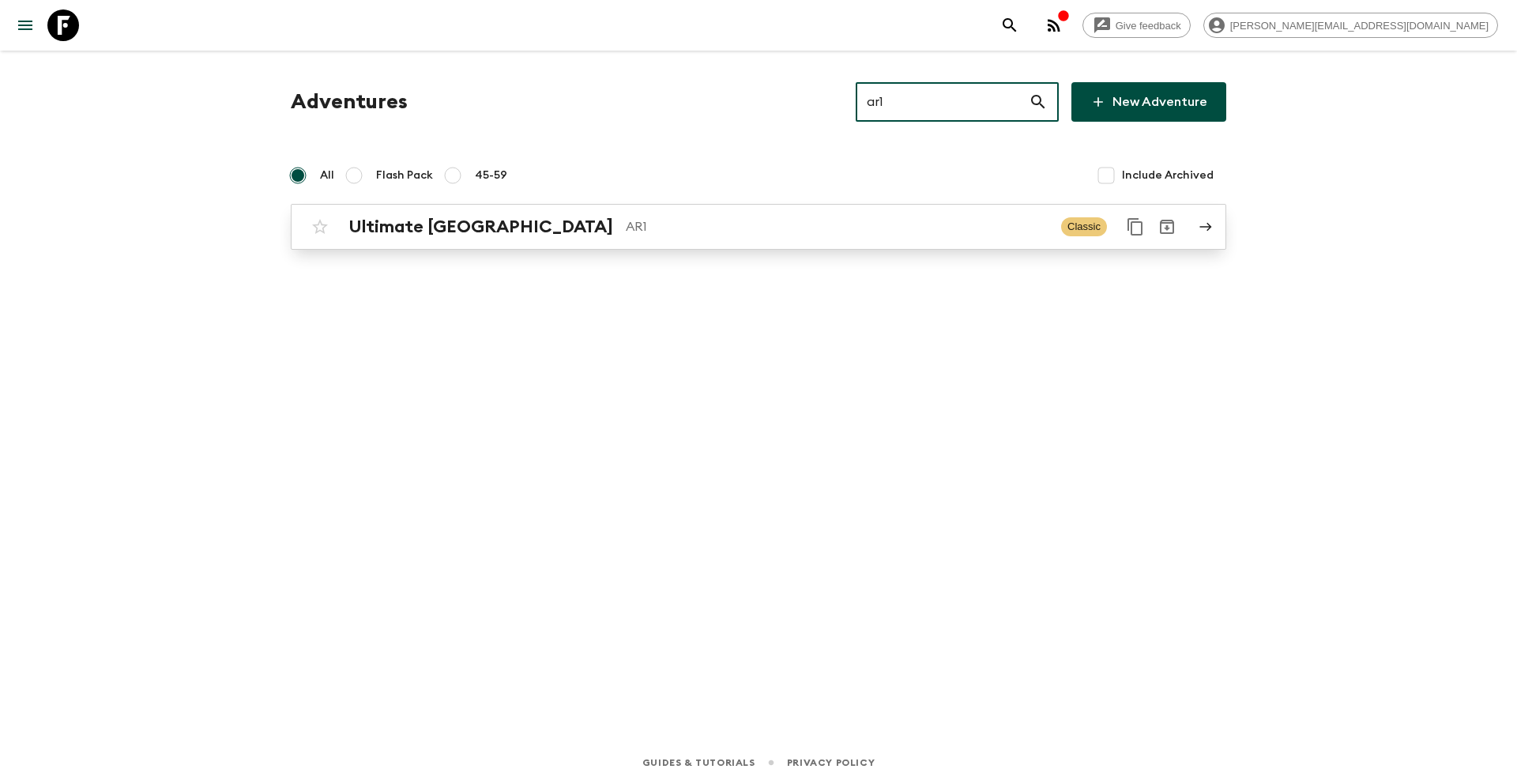
type input "ar1"
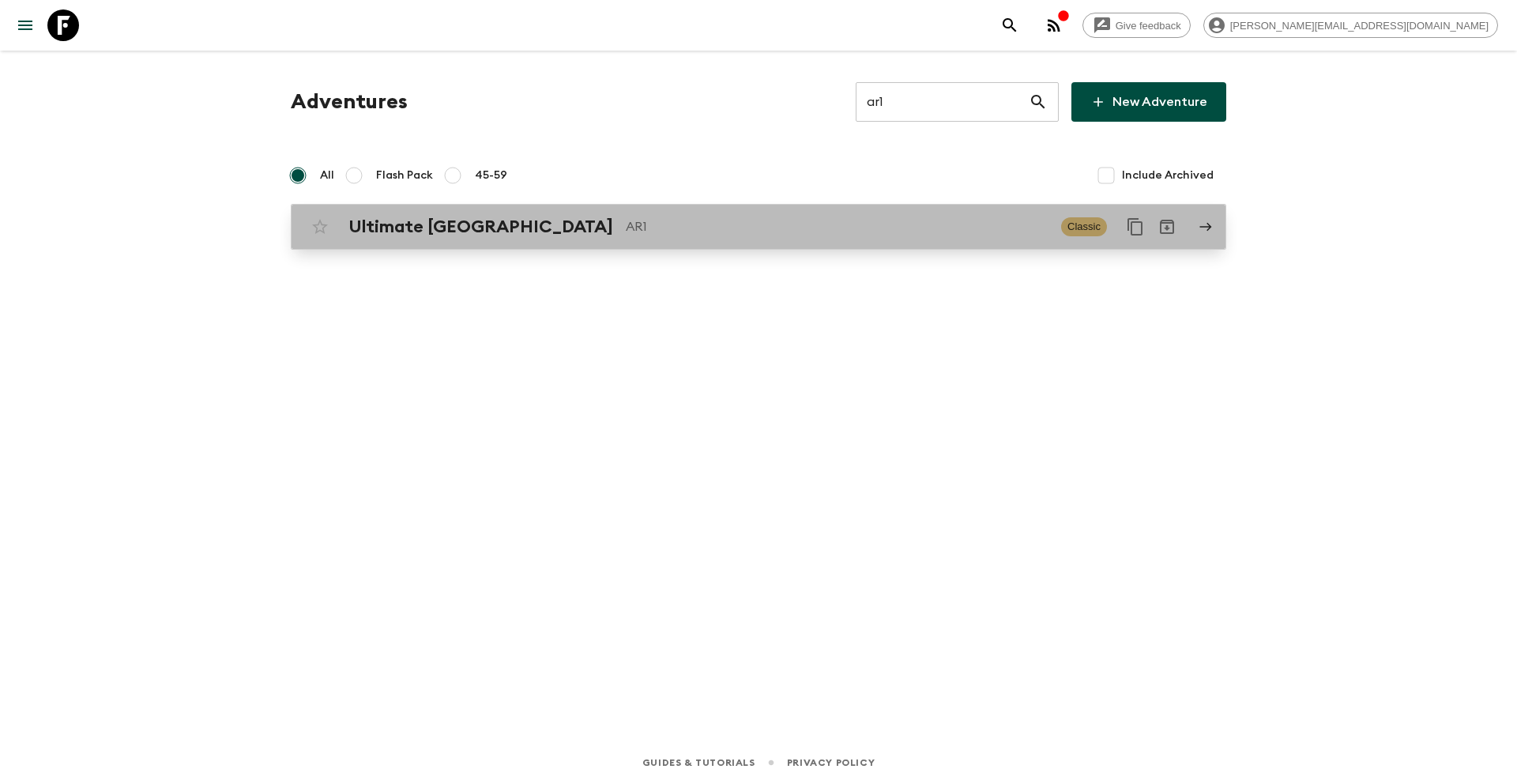
click at [645, 243] on link "Ultimate Argentina AR1 Classic" at bounding box center [759, 227] width 935 height 46
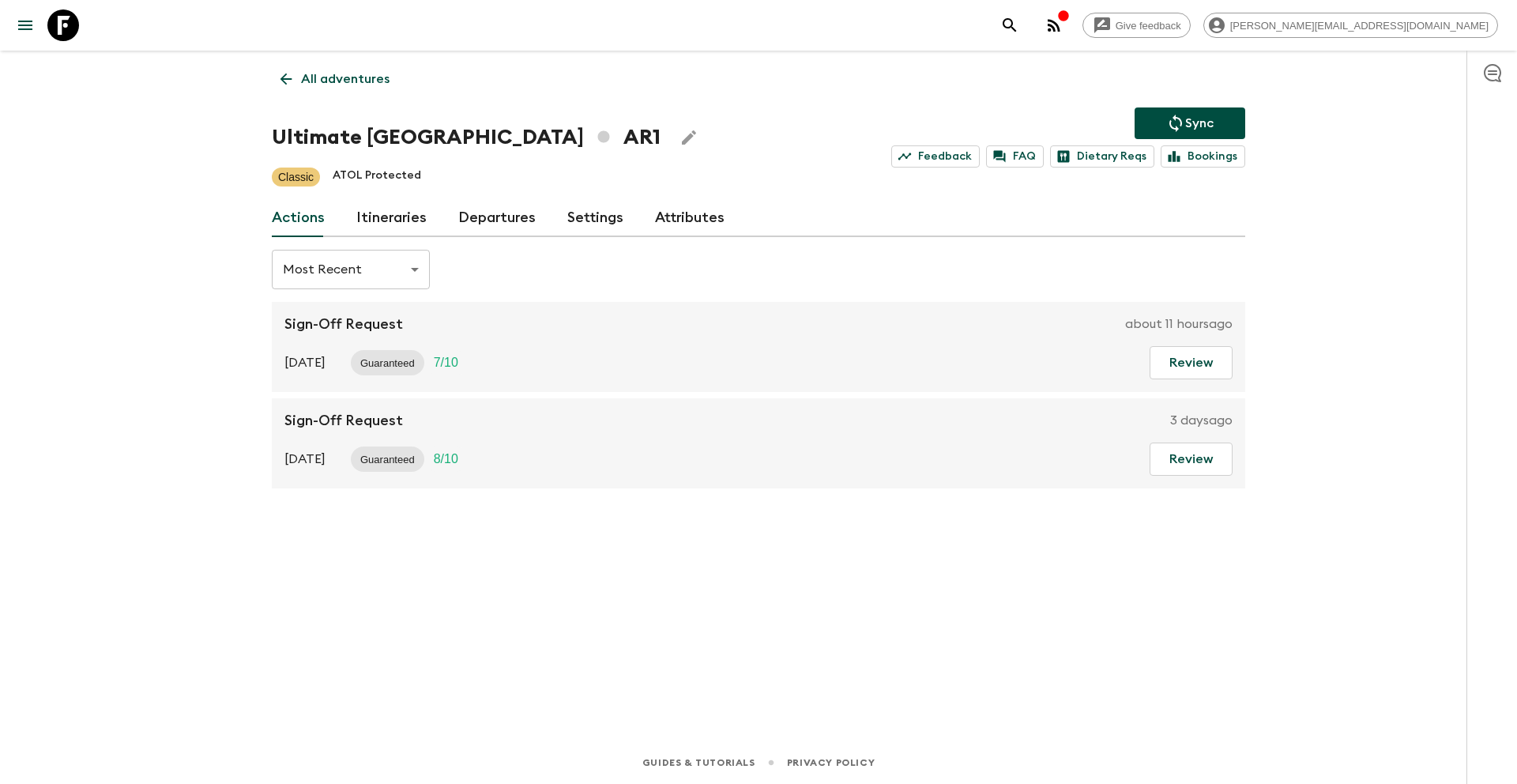
click at [485, 218] on link "Departures" at bounding box center [497, 218] width 78 height 38
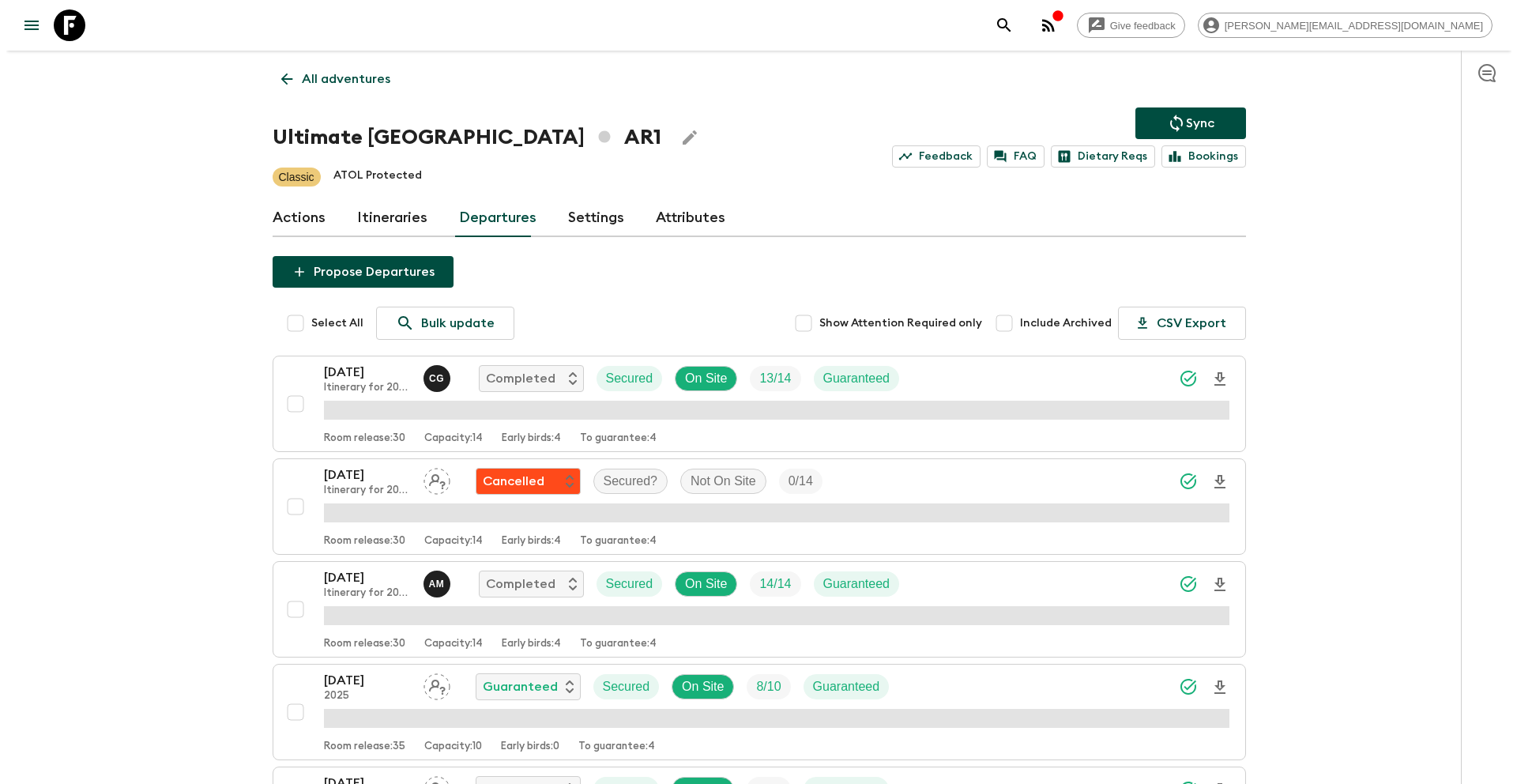
scroll to position [802, 0]
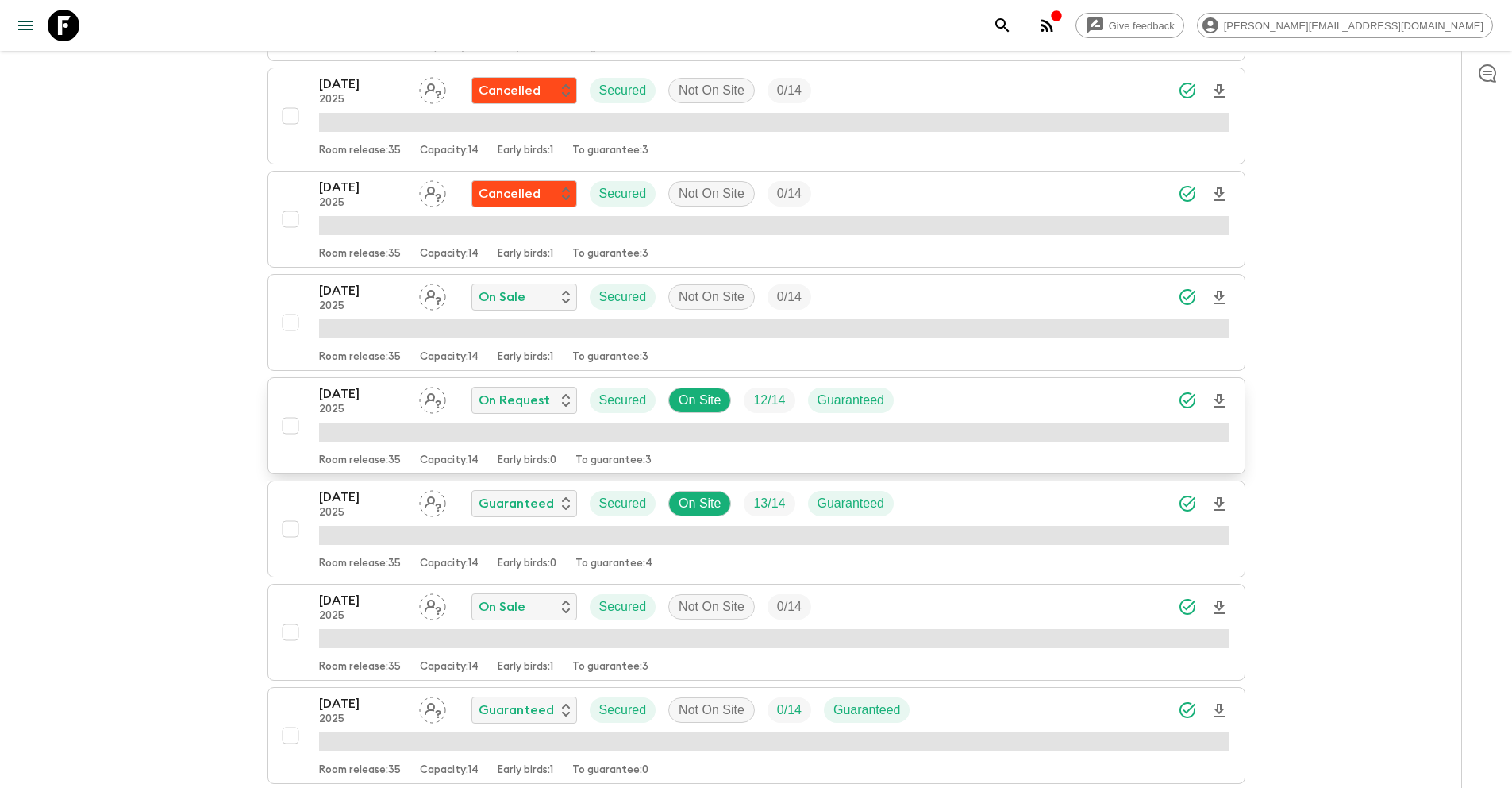
click at [291, 426] on input "checkbox" at bounding box center [291, 425] width 32 height 32
checkbox input "true"
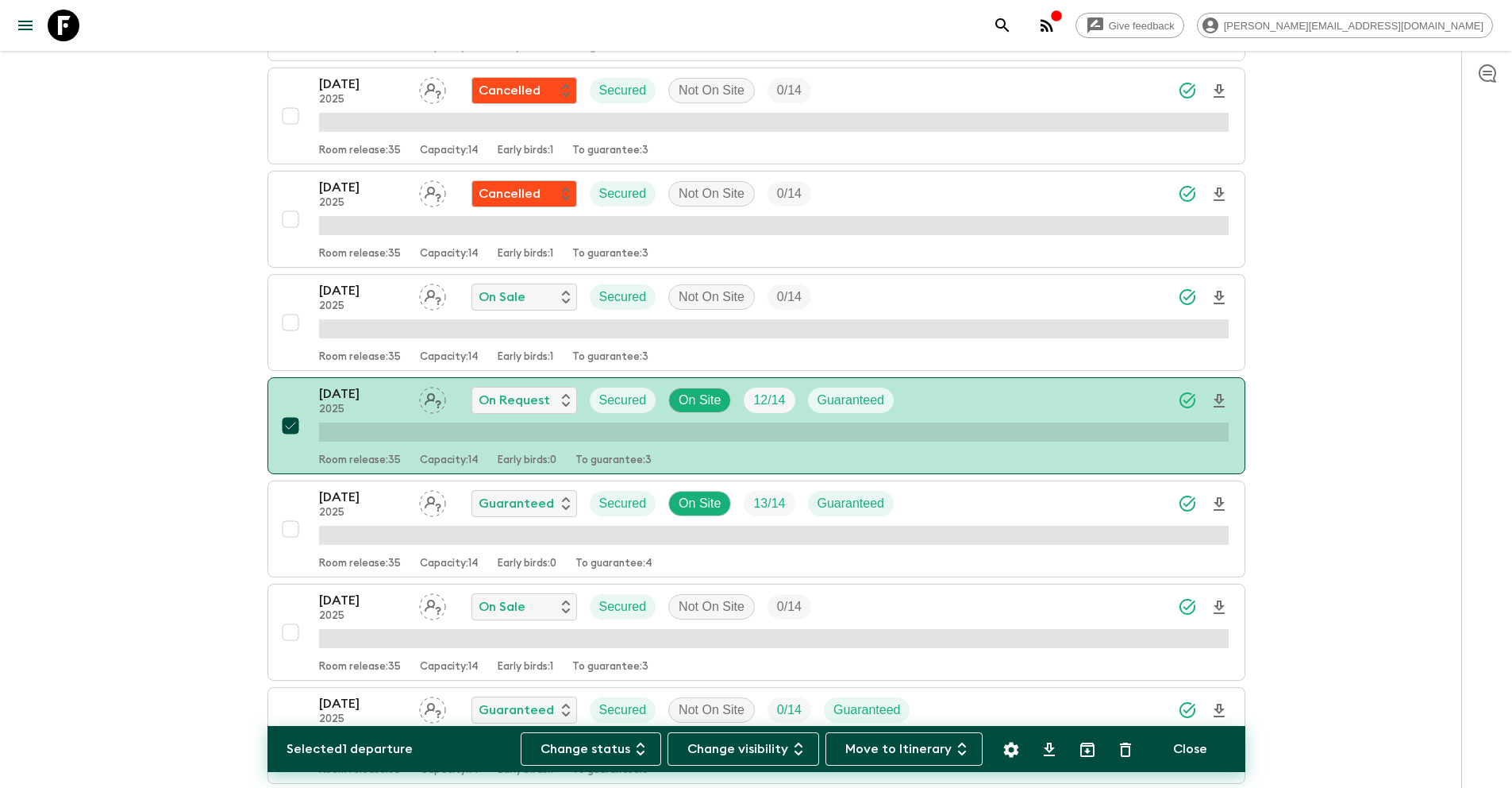
click at [1025, 747] on button "Settings" at bounding box center [1011, 750] width 32 height 32
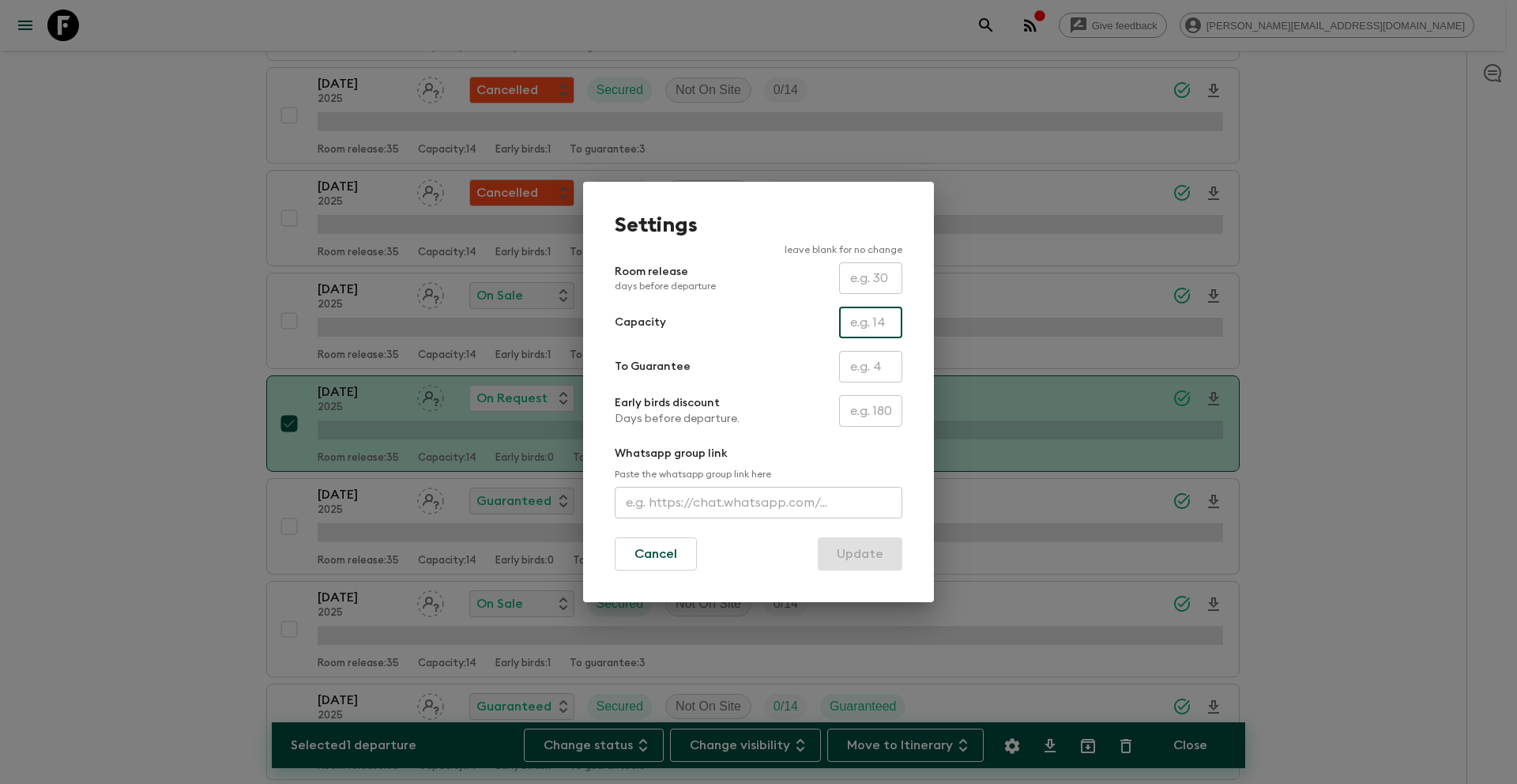
click at [857, 314] on input "text" at bounding box center [871, 322] width 63 height 32
type input "13"
click at [859, 567] on button "Update" at bounding box center [860, 554] width 85 height 33
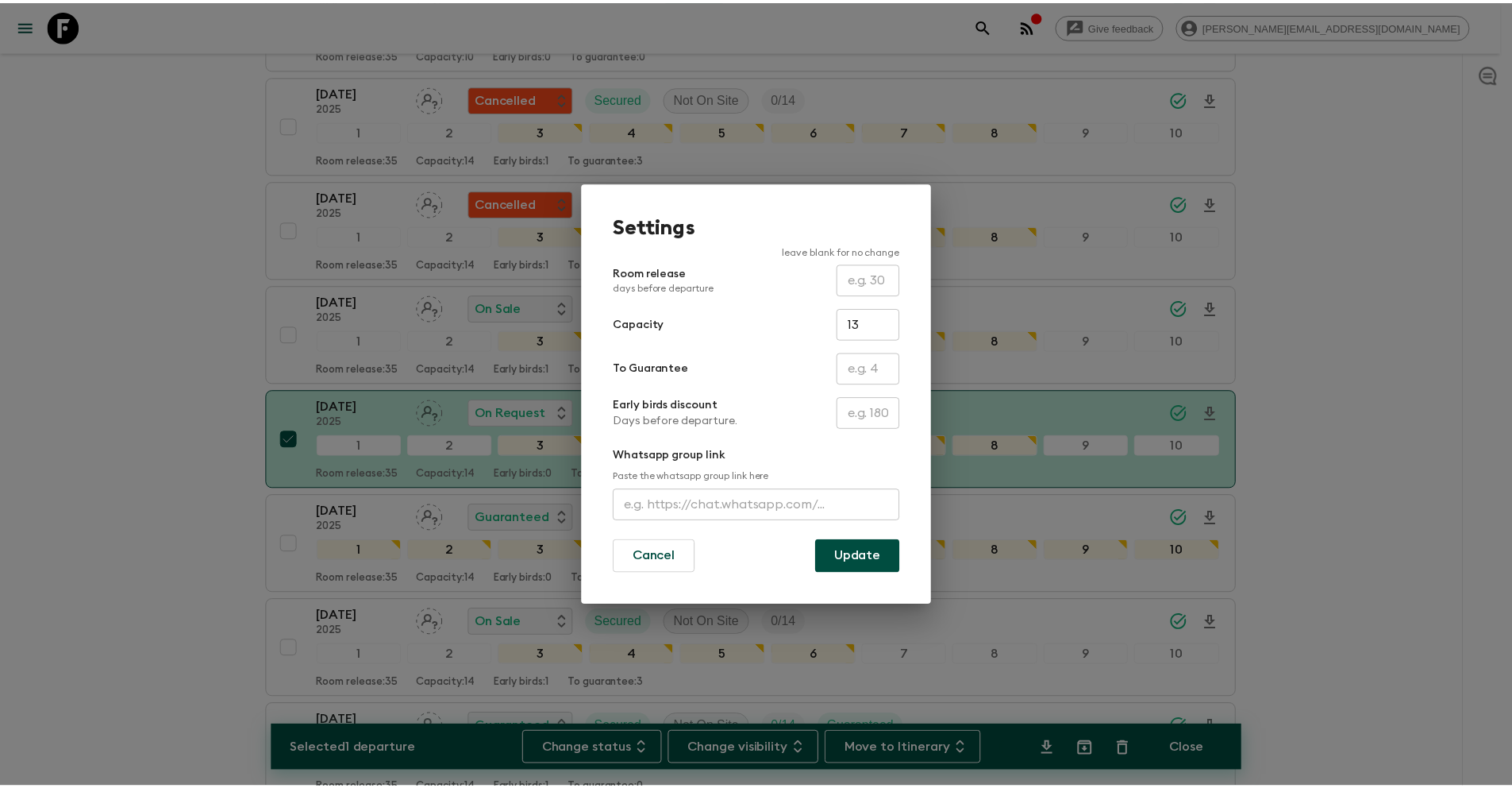
scroll to position [819, 0]
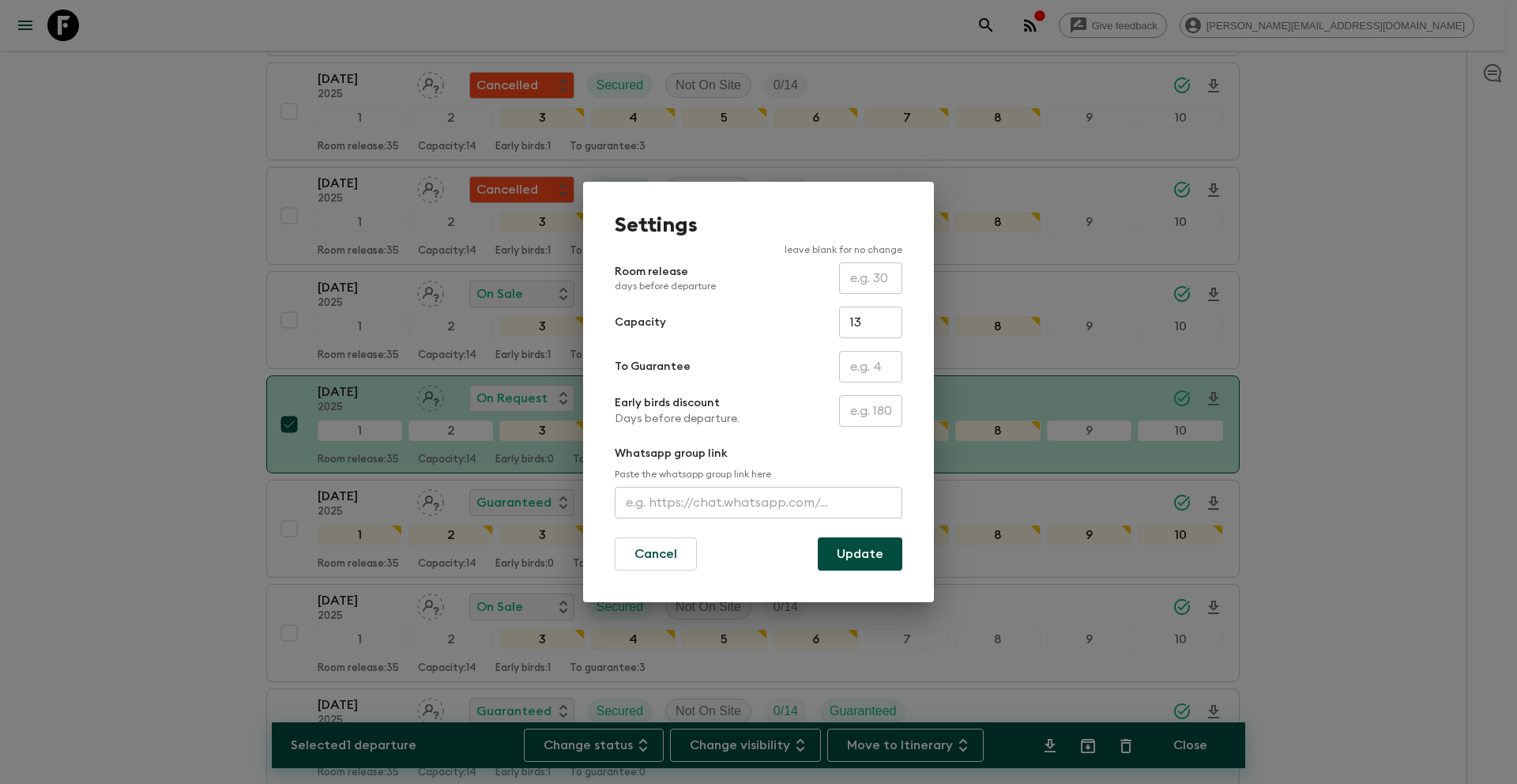
click at [871, 561] on button "Update" at bounding box center [860, 554] width 85 height 33
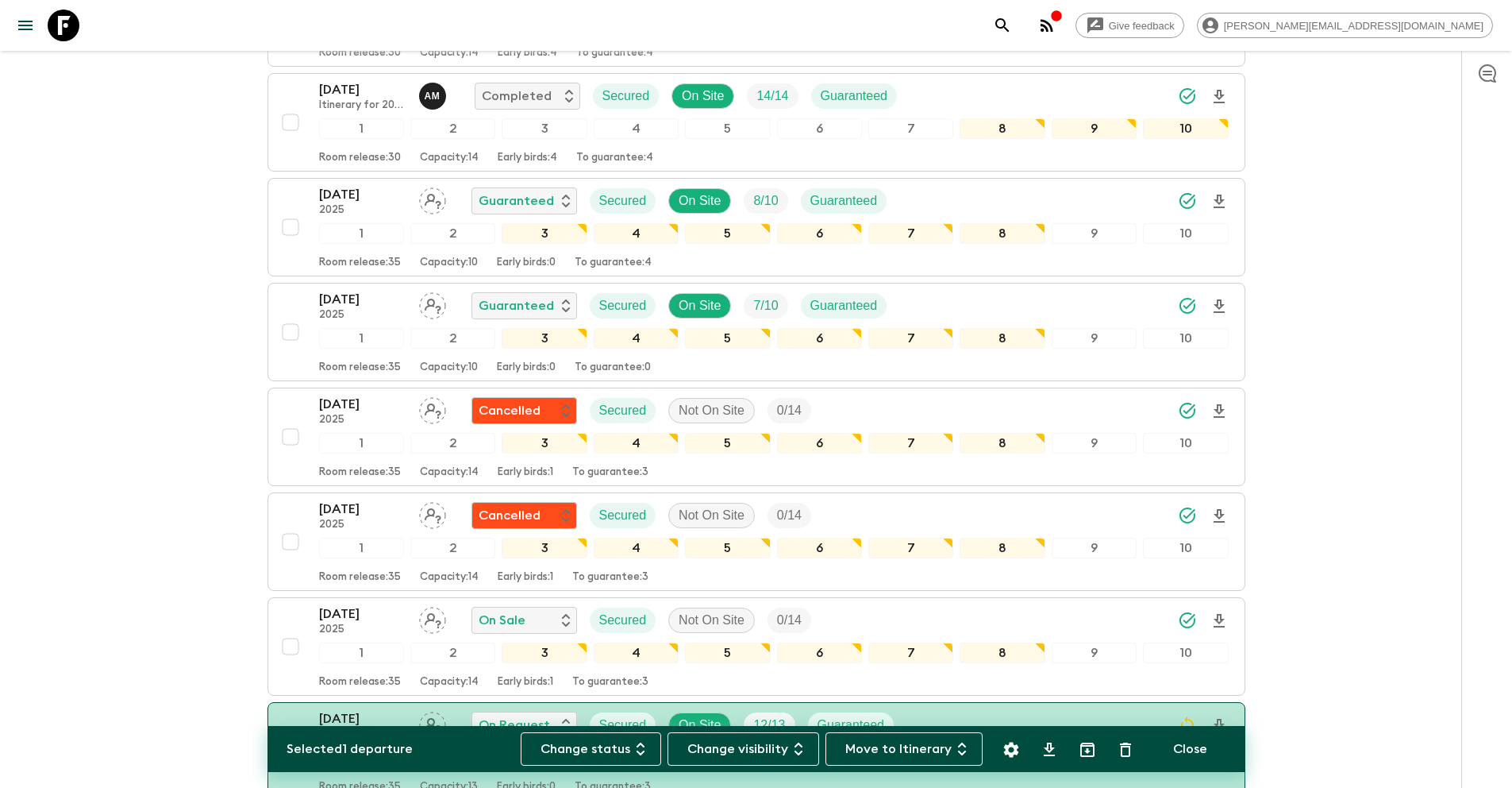
scroll to position [0, 0]
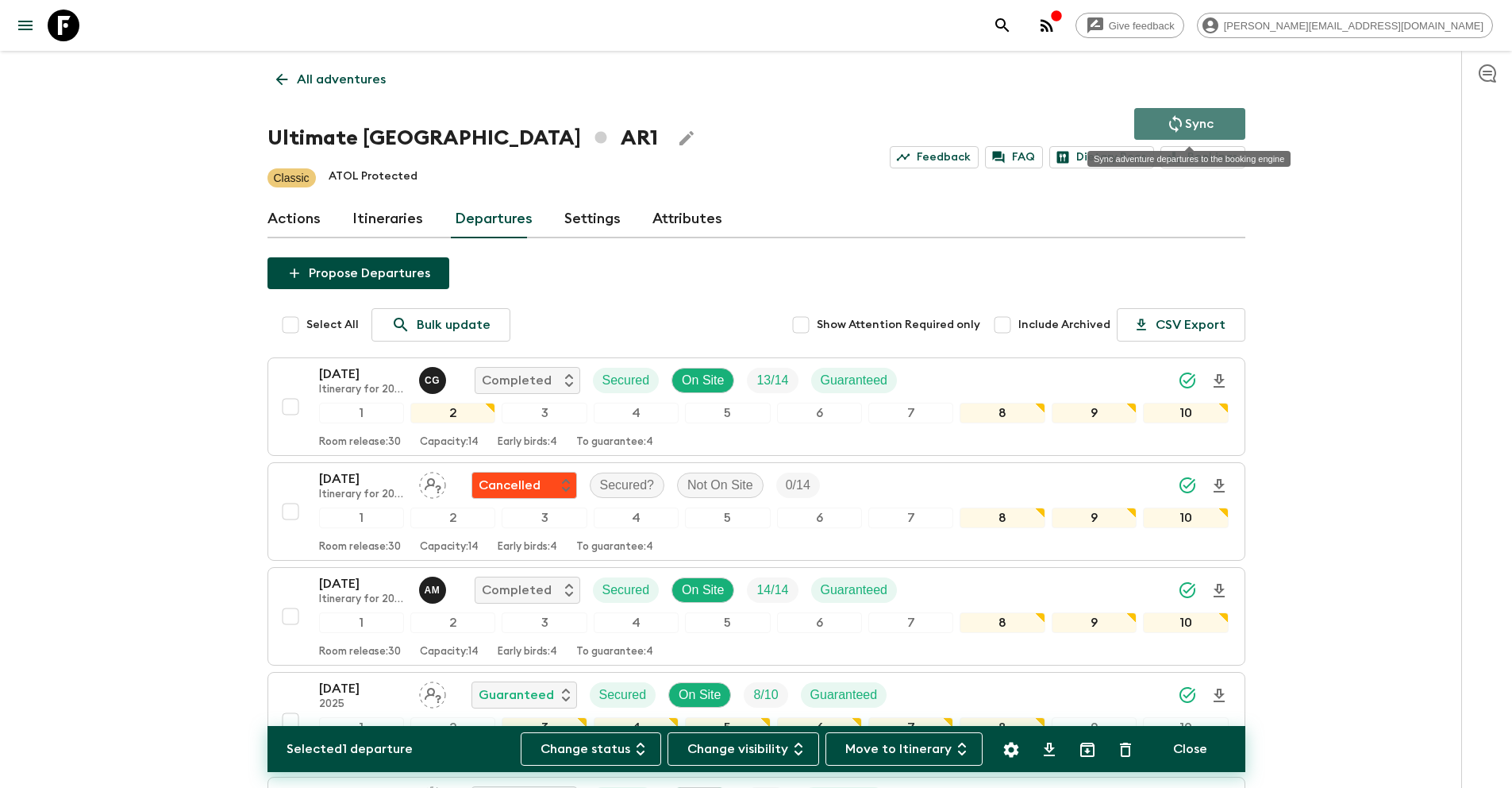
click at [1208, 126] on p "Sync" at bounding box center [1200, 124] width 29 height 19
